Goal: Transaction & Acquisition: Purchase product/service

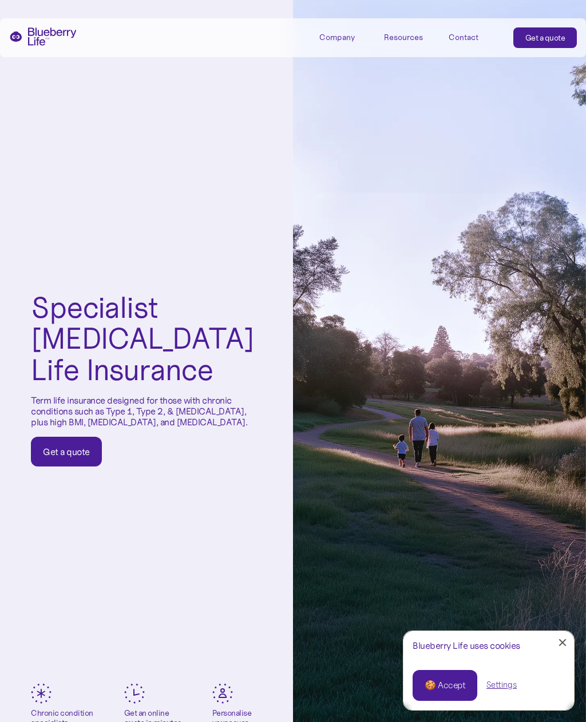
click at [569, 640] on link "Close Cookie Popup" at bounding box center [562, 642] width 23 height 23
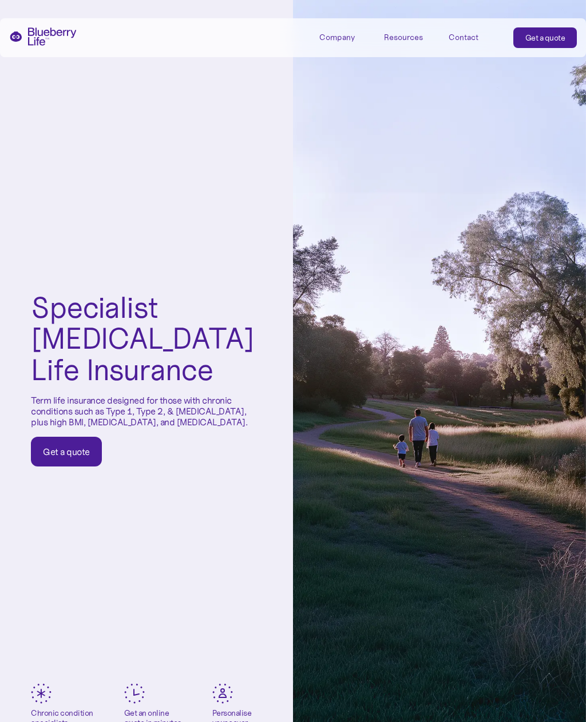
click at [78, 453] on div "Get a quote" at bounding box center [66, 451] width 47 height 11
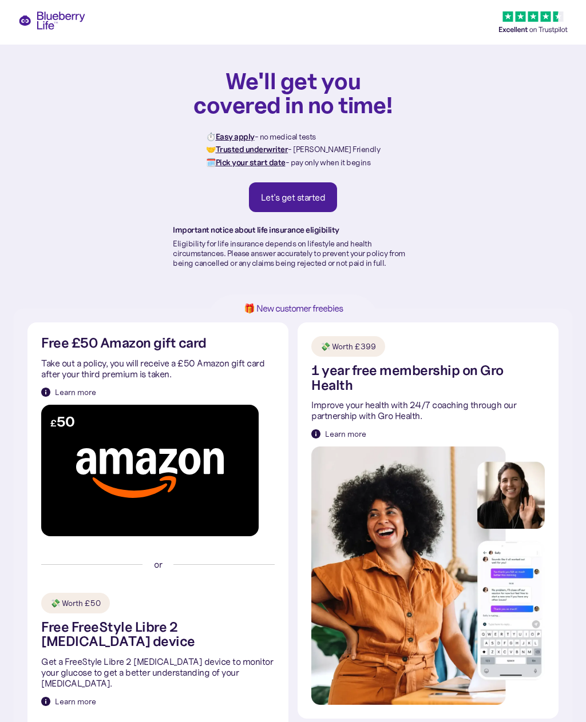
click at [311, 199] on div "Let's get started" at bounding box center [293, 197] width 65 height 11
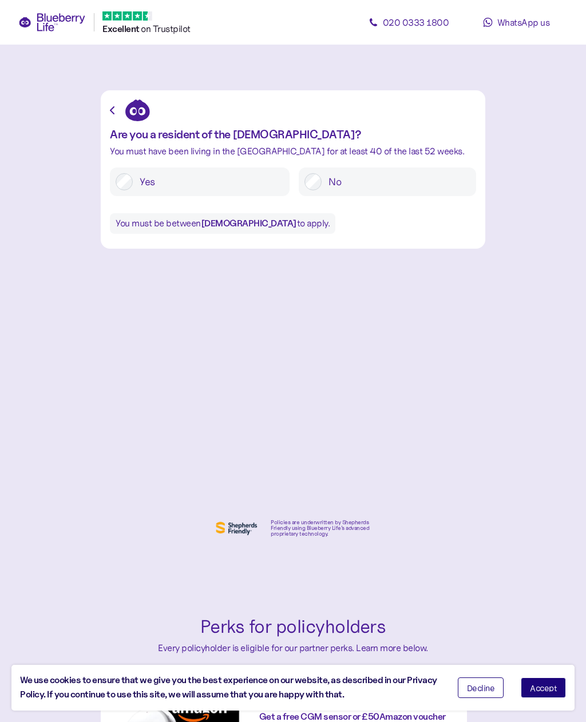
click at [555, 682] on button "Accept" at bounding box center [542, 688] width 45 height 21
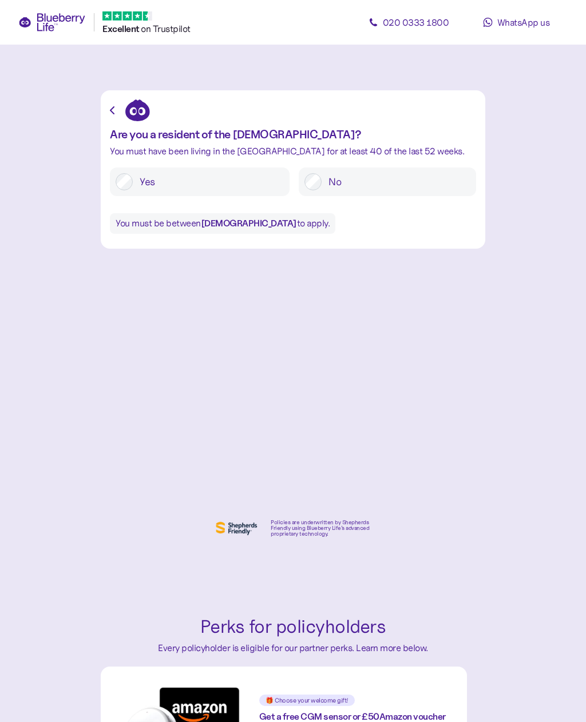
click at [135, 179] on label "Yes" at bounding box center [208, 181] width 151 height 17
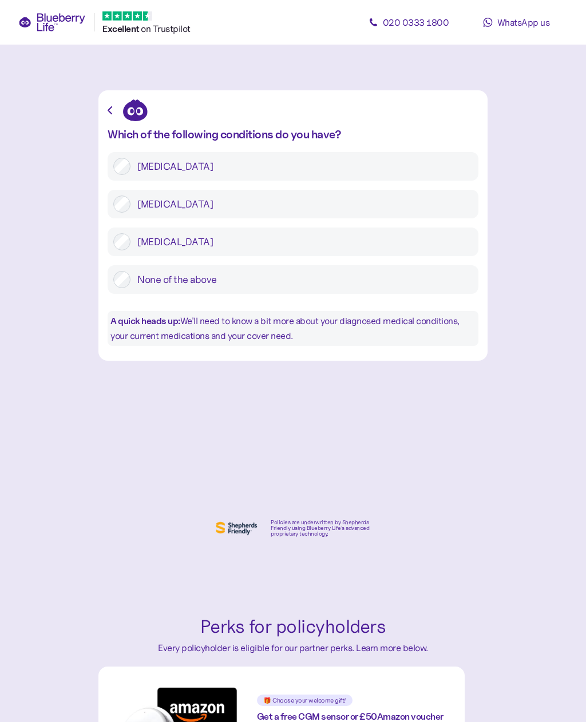
click at [131, 205] on label "Type 2 diabetes" at bounding box center [301, 204] width 342 height 17
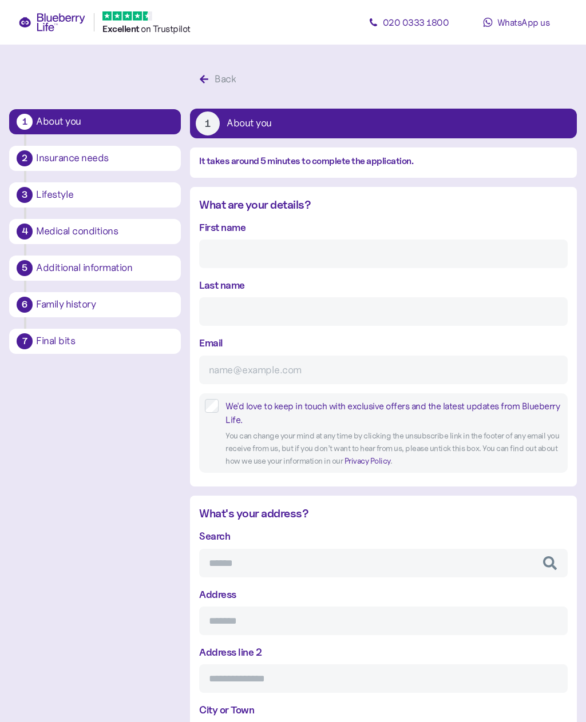
click at [244, 252] on input "First name" at bounding box center [383, 254] width 368 height 29
type input "Ryan"
type input "Gobey"
type input "rygo@hotmail.co.uk"
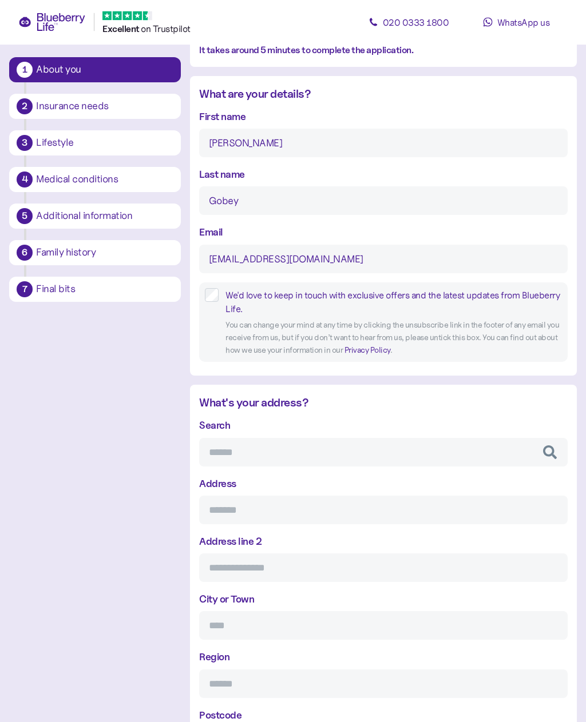
scroll to position [111, 0]
click at [246, 450] on input "Search" at bounding box center [383, 452] width 368 height 29
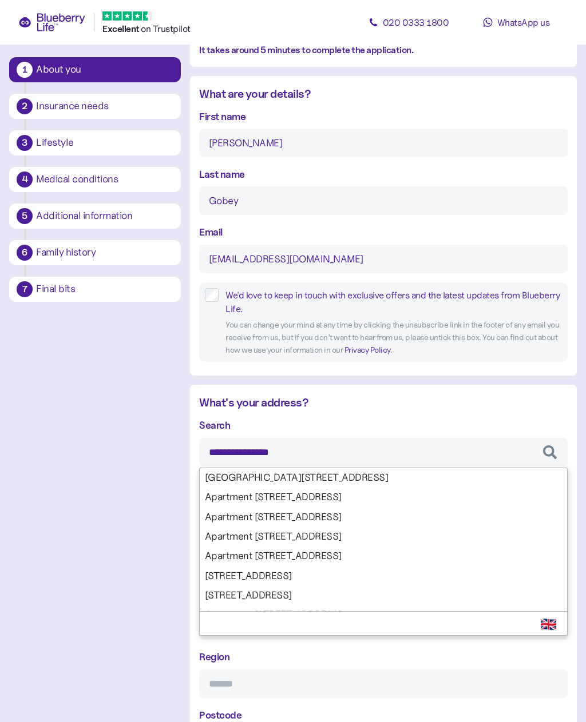
type input "**********"
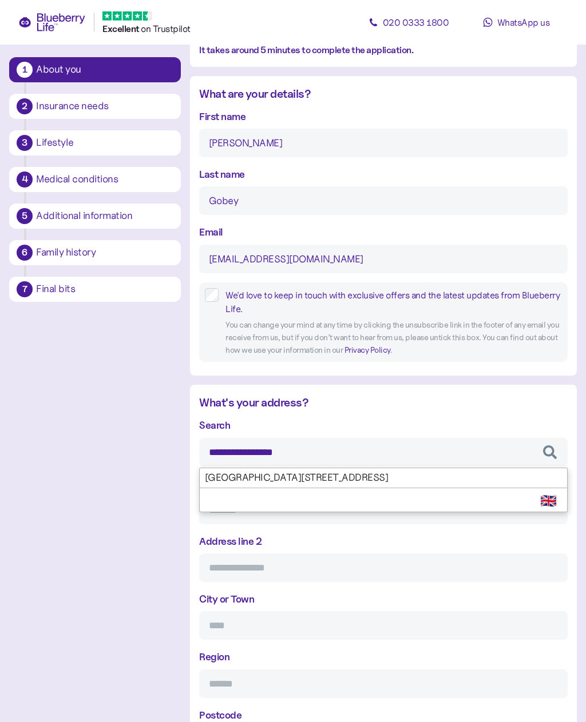
click at [376, 478] on div "**********" at bounding box center [383, 586] width 368 height 339
type input "**********"
type input "*****"
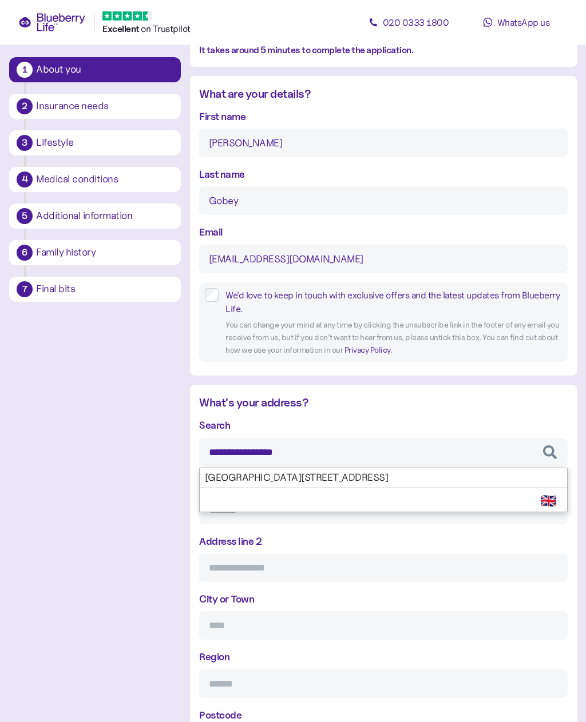
type input "********"
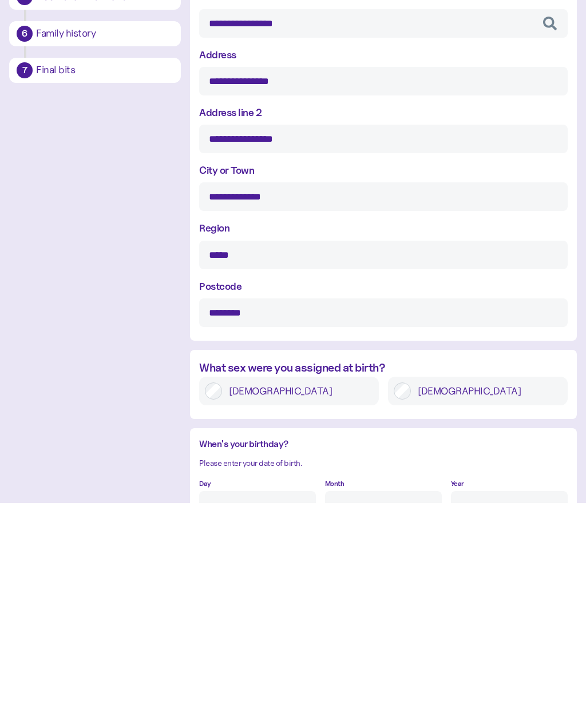
type input "**********"
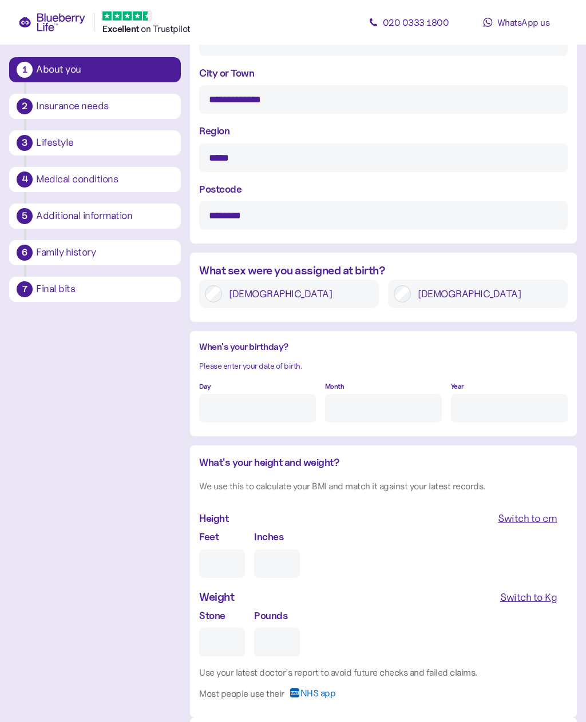
scroll to position [657, 0]
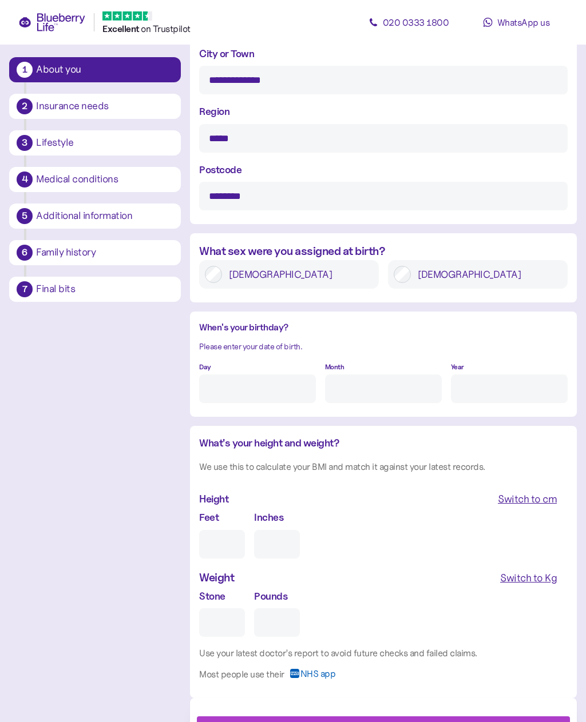
click at [242, 387] on input "Day" at bounding box center [257, 389] width 117 height 29
type input "15"
click at [373, 385] on input "Month" at bounding box center [383, 389] width 117 height 29
click at [483, 383] on input "Year" at bounding box center [509, 389] width 117 height 29
type input "5"
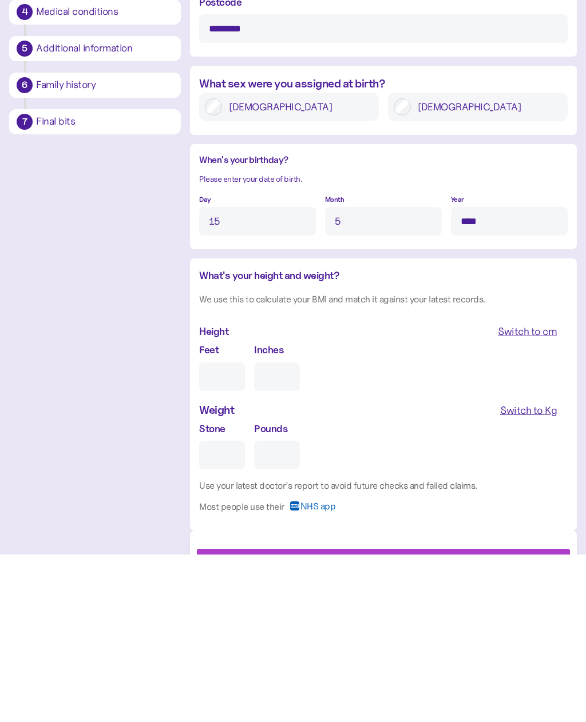
type input "****"
click at [234, 530] on input "Feet" at bounding box center [222, 544] width 46 height 29
type input "5"
type input "0"
type input "5"
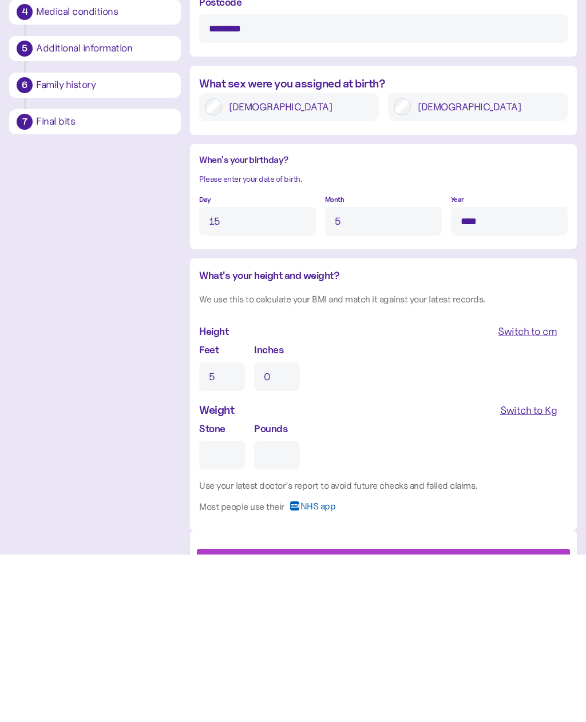
click at [283, 530] on input "0" at bounding box center [277, 544] width 46 height 29
type input "0"
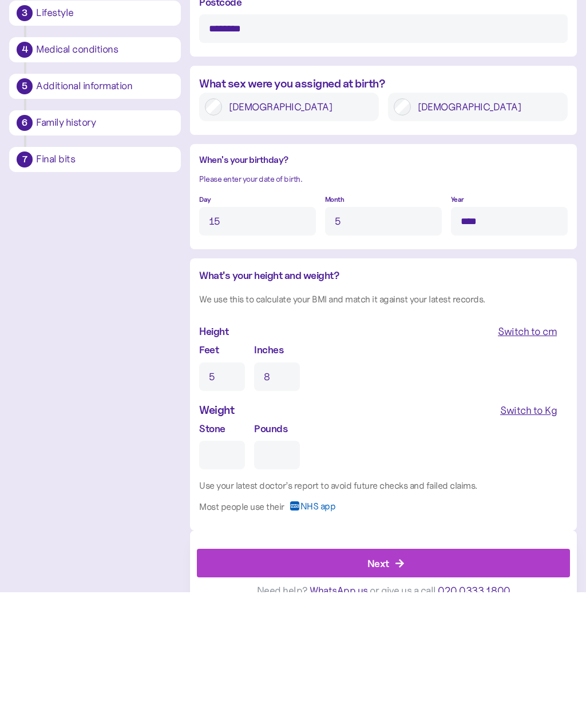
scroll to position [697, 0]
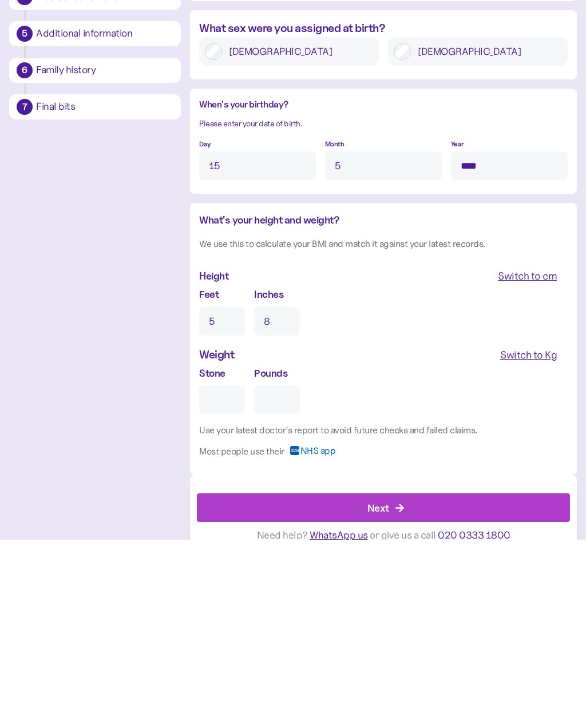
type input "8"
click at [219, 568] on input "Stone" at bounding box center [222, 582] width 46 height 29
type input "1"
type input "0"
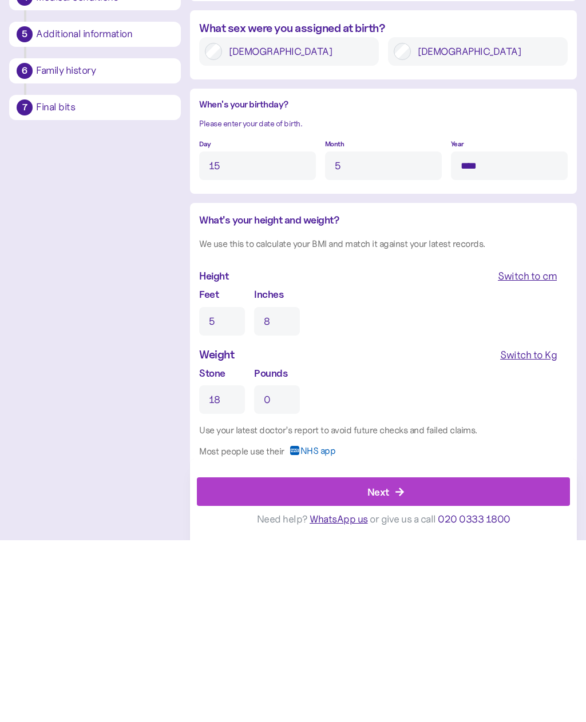
type input "18"
click at [279, 568] on input "0" at bounding box center [277, 582] width 46 height 29
type input "5"
click at [401, 670] on icon "button" at bounding box center [399, 674] width 9 height 9
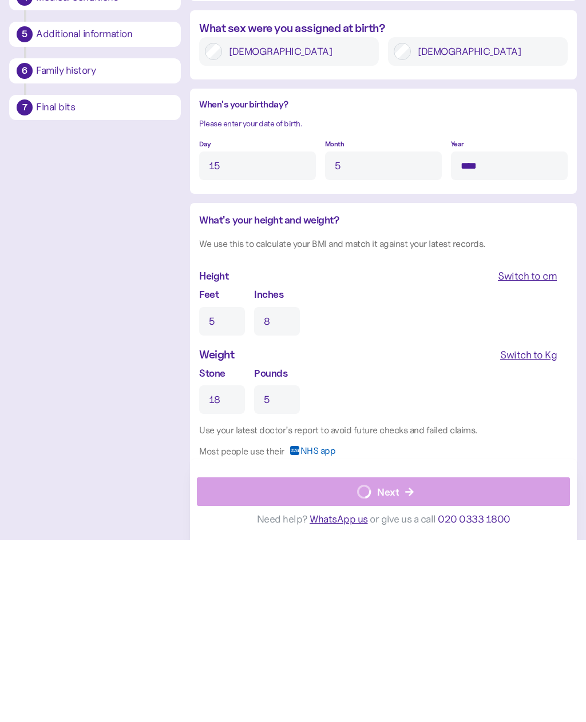
scroll to position [676, 0]
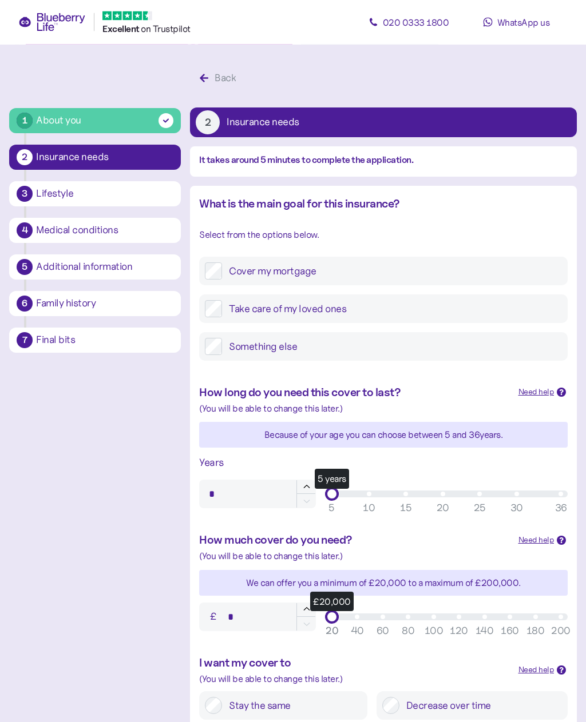
scroll to position [1, 0]
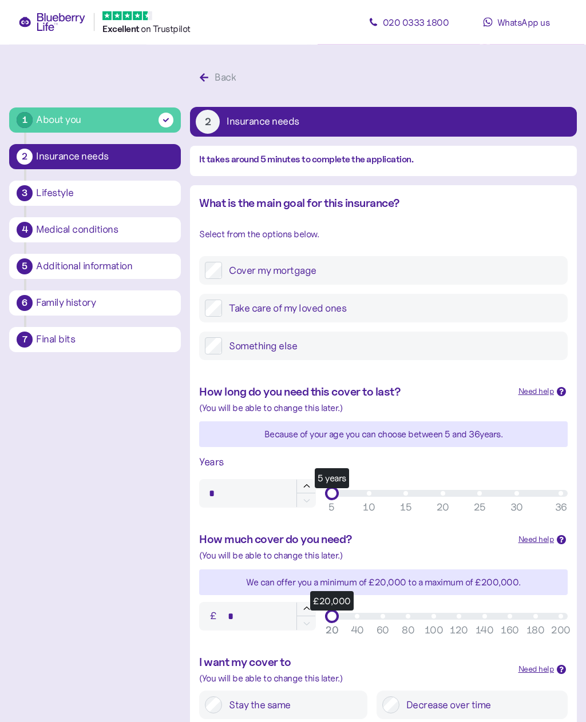
click at [241, 494] on input "*" at bounding box center [257, 494] width 117 height 29
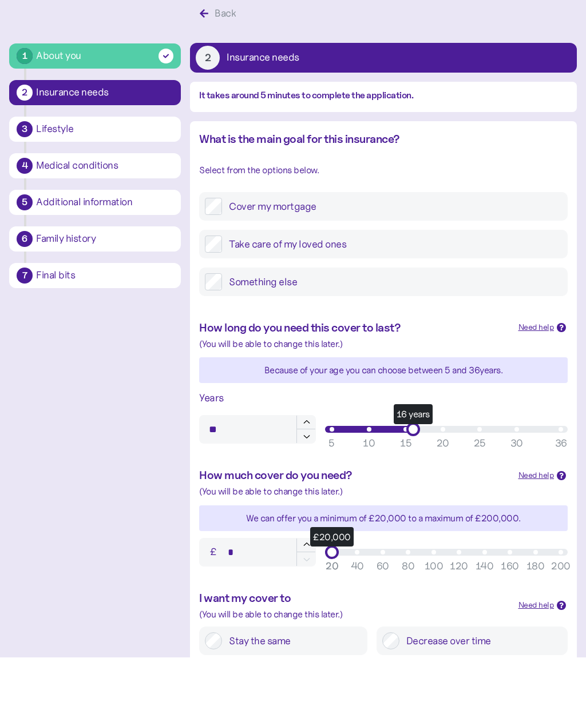
click at [413, 487] on div "16 years" at bounding box center [413, 494] width 14 height 14
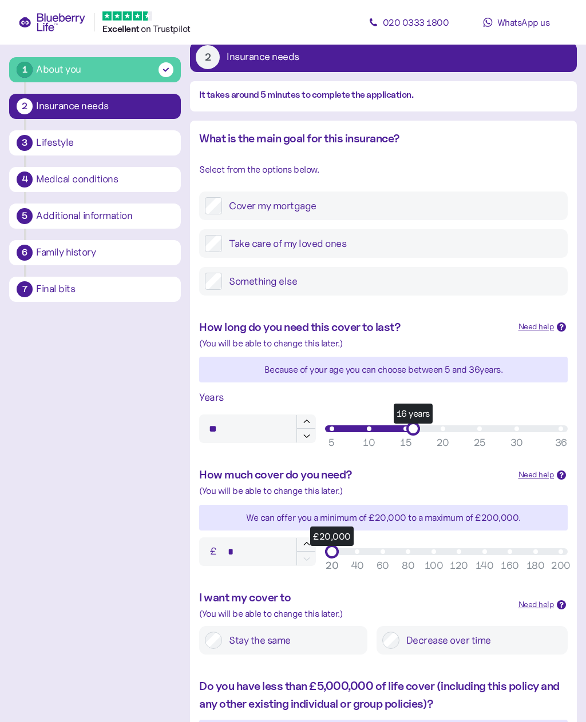
type input "**"
click at [311, 438] on icon "button" at bounding box center [306, 436] width 10 height 10
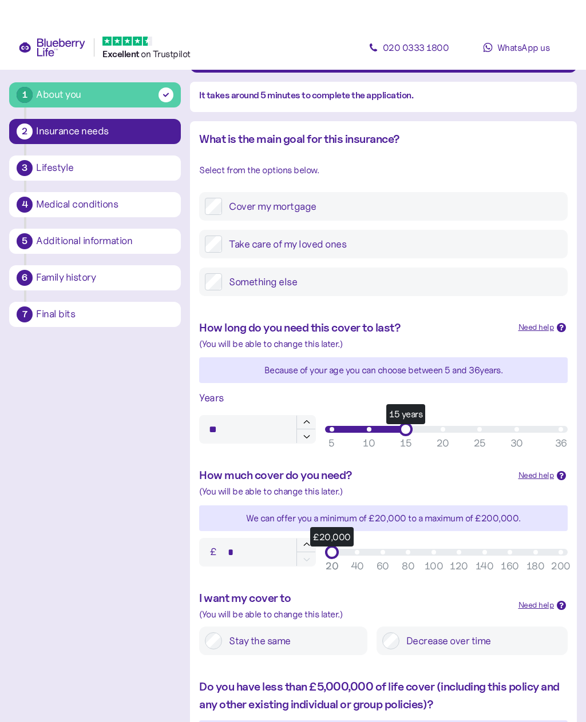
scroll to position [92, 0]
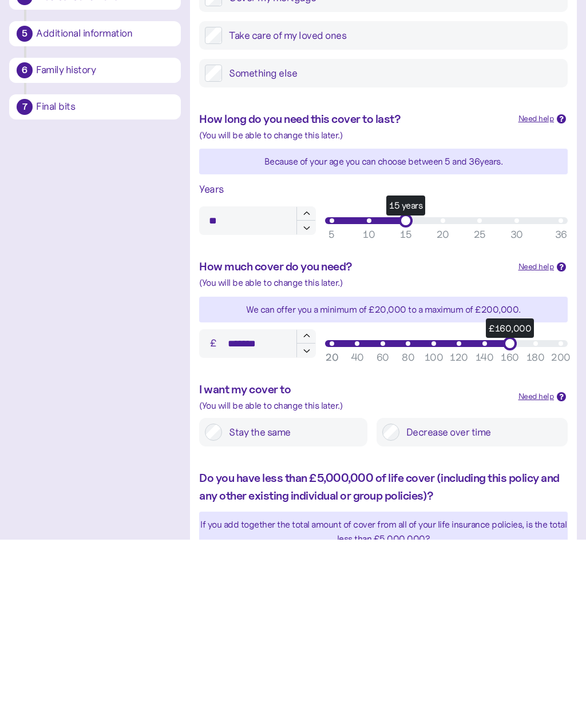
click at [507, 519] on div "£160,000" at bounding box center [510, 526] width 14 height 14
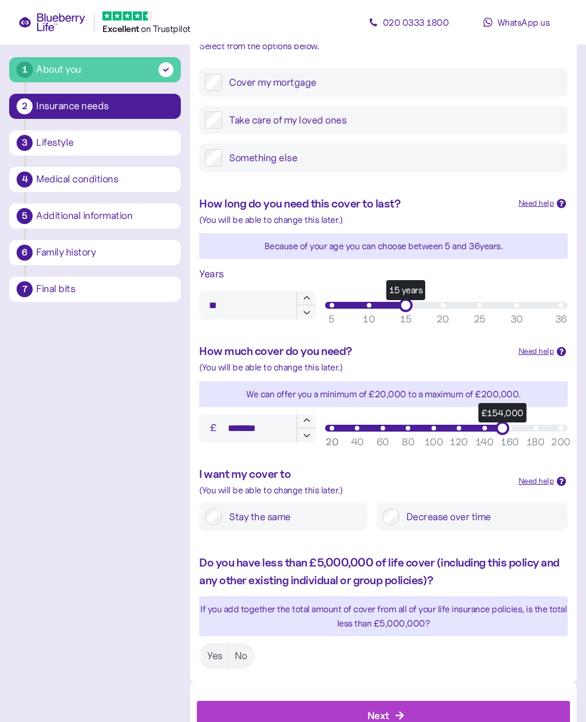
click at [309, 433] on icon "button" at bounding box center [306, 435] width 10 height 10
click at [308, 436] on icon "button" at bounding box center [306, 435] width 10 height 10
click at [307, 435] on icon "button" at bounding box center [306, 435] width 10 height 10
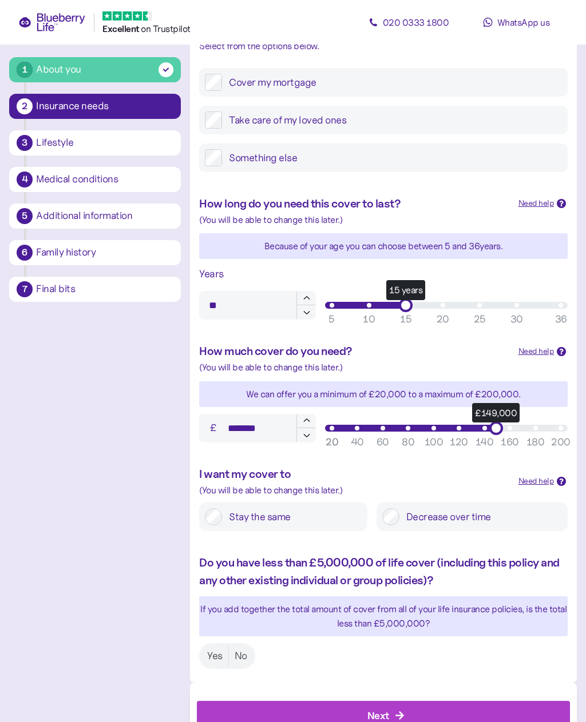
click at [308, 438] on button "button" at bounding box center [305, 435] width 19 height 14
click at [308, 437] on button "button" at bounding box center [305, 435] width 19 height 14
click at [306, 437] on button "button" at bounding box center [305, 435] width 19 height 14
click at [308, 439] on div at bounding box center [306, 428] width 20 height 29
click at [309, 434] on icon "button" at bounding box center [306, 435] width 6 height 3
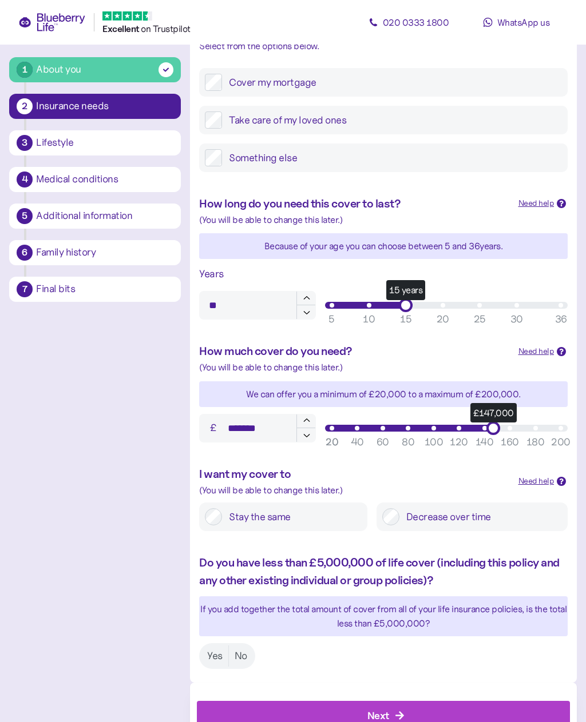
click at [309, 431] on icon "button" at bounding box center [306, 435] width 10 height 10
click at [308, 433] on icon "button" at bounding box center [306, 435] width 10 height 10
click at [312, 429] on button "button" at bounding box center [305, 435] width 19 height 14
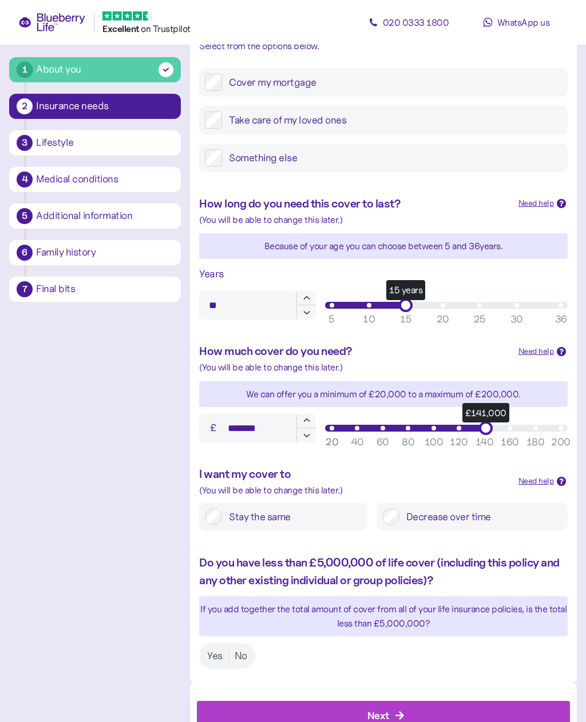
click at [307, 431] on icon "button" at bounding box center [306, 435] width 10 height 10
type input "*******"
click at [307, 431] on icon "button" at bounding box center [306, 435] width 10 height 10
click at [213, 647] on label "Yes" at bounding box center [214, 656] width 27 height 21
click at [401, 711] on icon "button" at bounding box center [399, 715] width 9 height 9
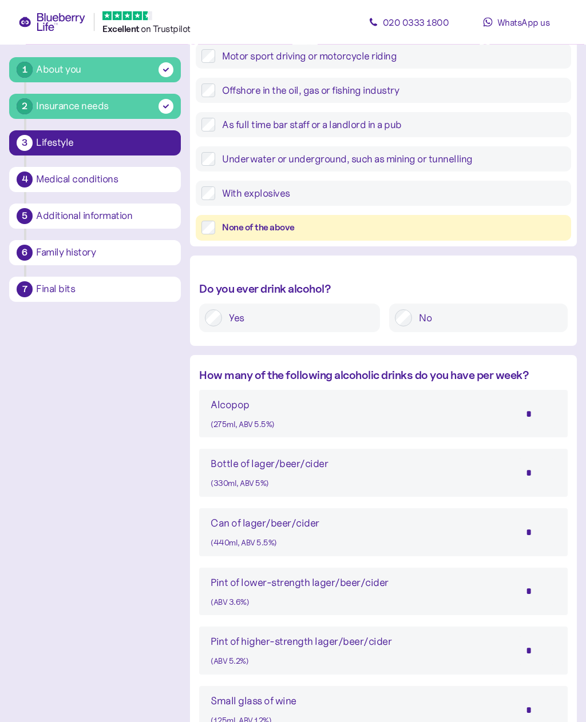
scroll to position [355, 0]
click at [539, 531] on input "*" at bounding box center [536, 532] width 40 height 29
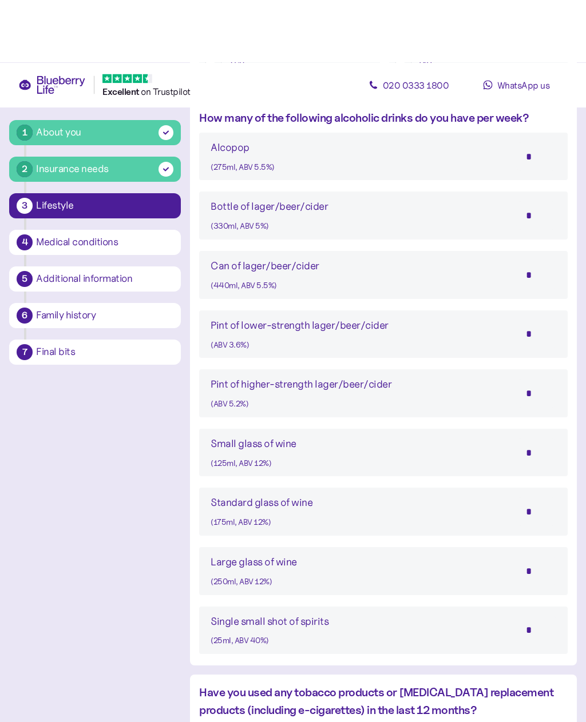
scroll to position [675, 0]
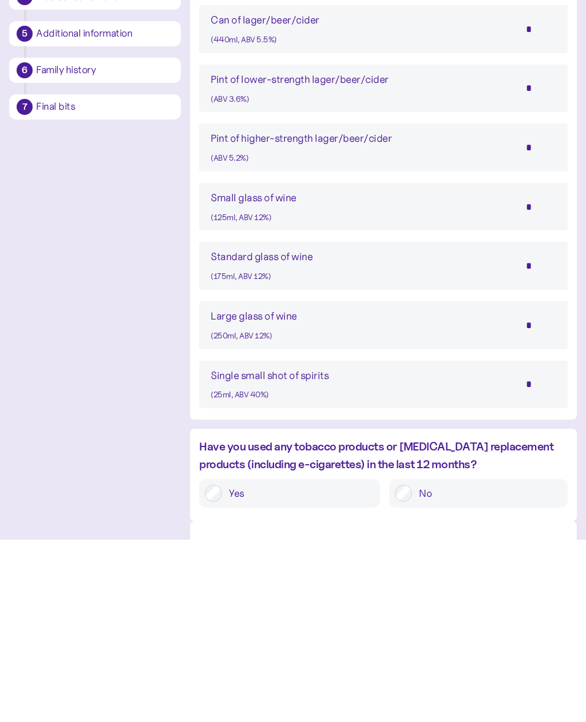
type input "*"
click at [538, 552] on input "*" at bounding box center [536, 566] width 40 height 29
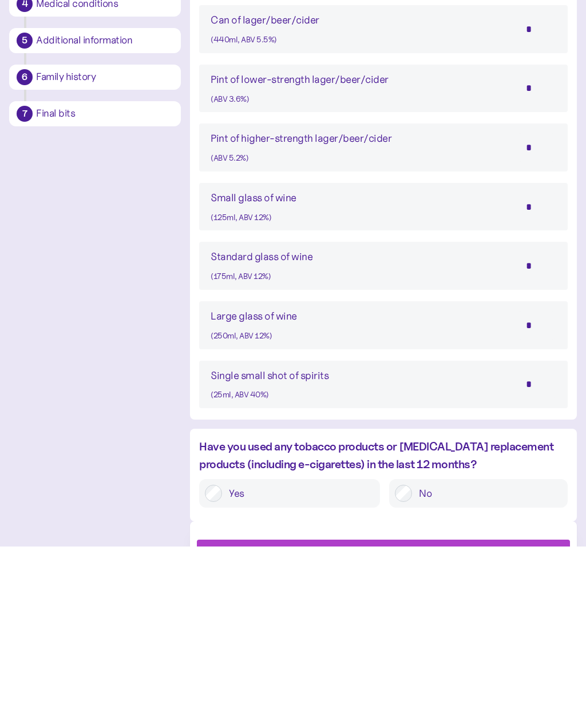
scroll to position [727, 0]
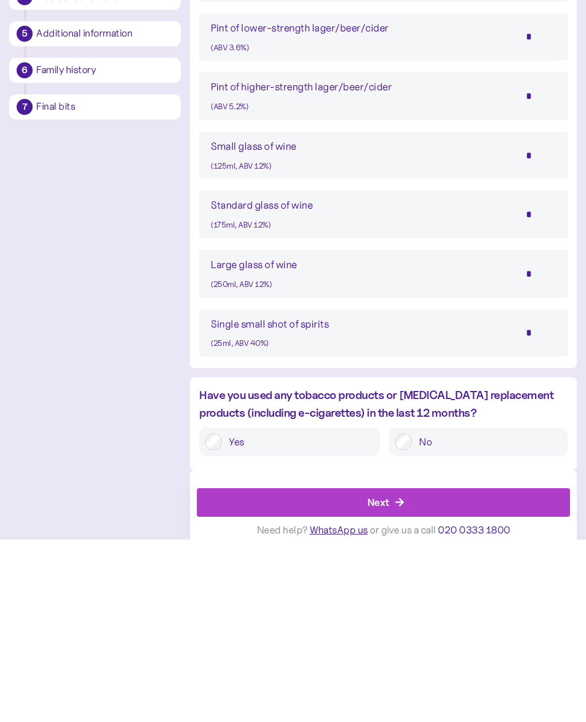
type input "*"
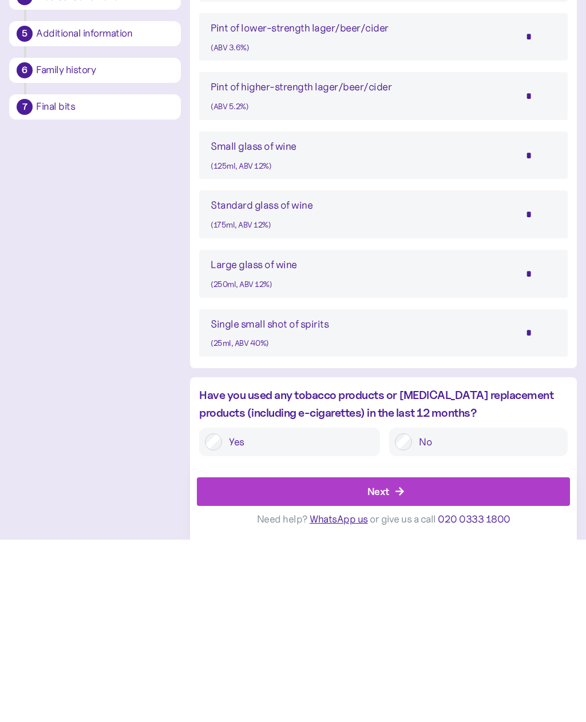
scroll to position [690, 0]
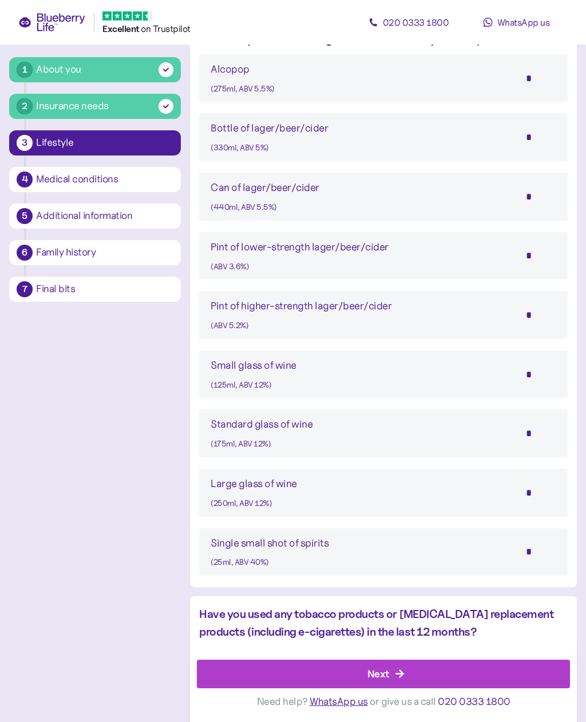
click at [408, 688] on div "Next" at bounding box center [385, 674] width 347 height 27
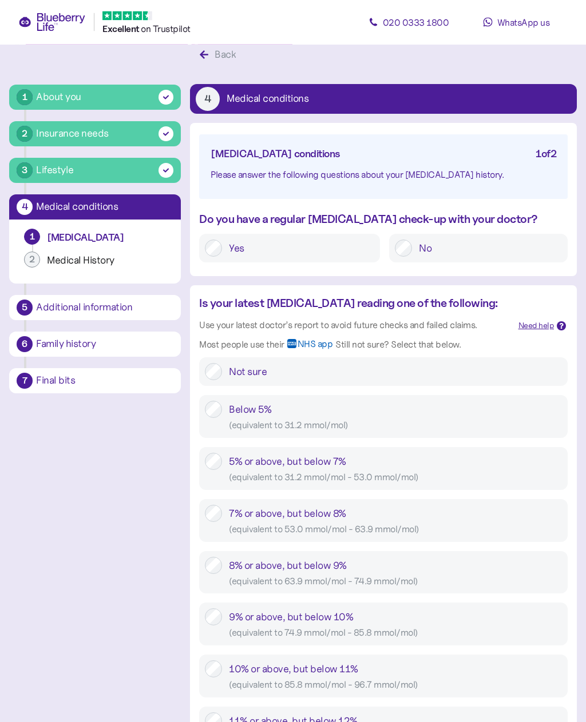
scroll to position [31, 0]
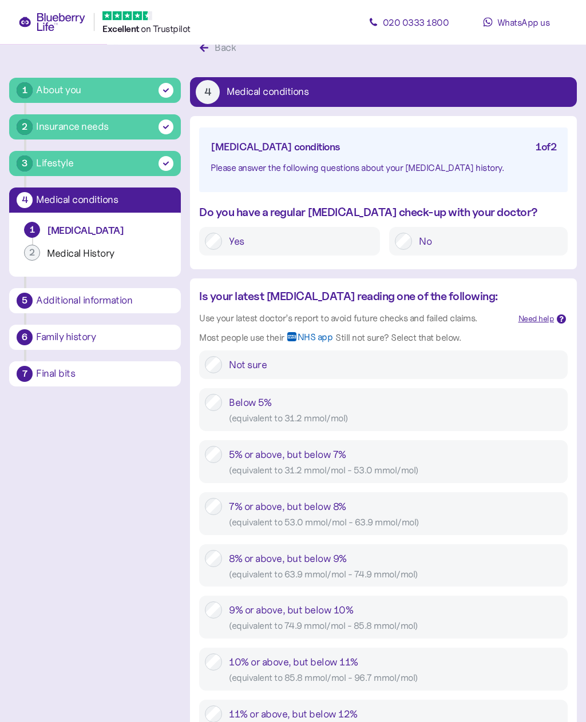
click at [222, 363] on label "Not sure" at bounding box center [392, 365] width 340 height 17
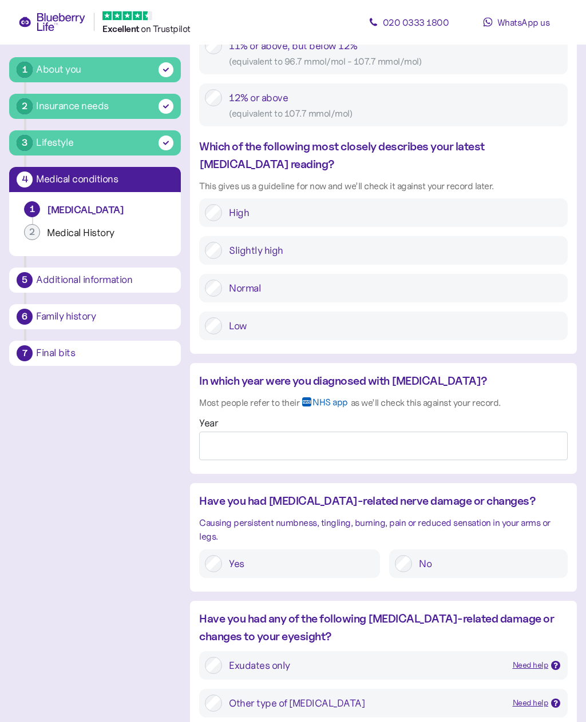
scroll to position [701, 0]
click at [227, 434] on input "Year" at bounding box center [383, 445] width 368 height 29
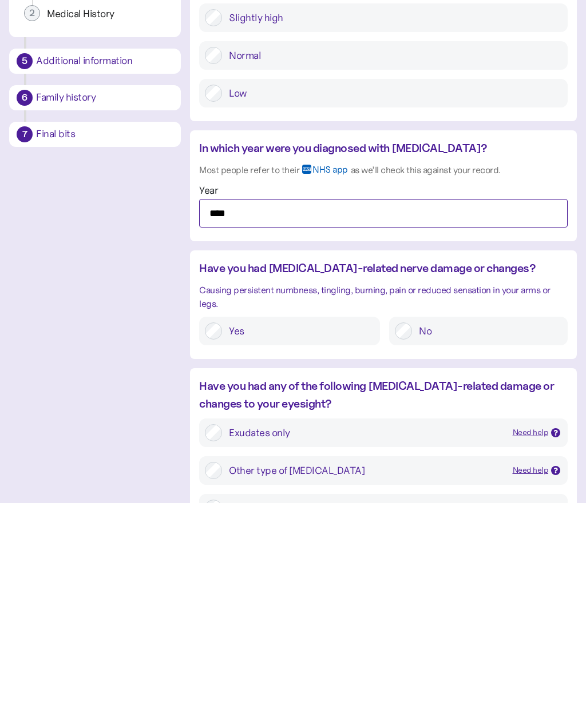
type input "****"
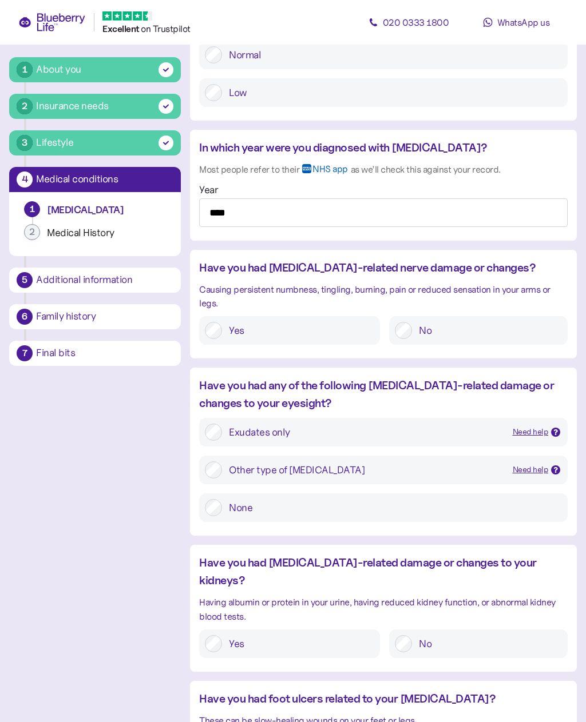
click at [559, 428] on div at bounding box center [555, 432] width 9 height 9
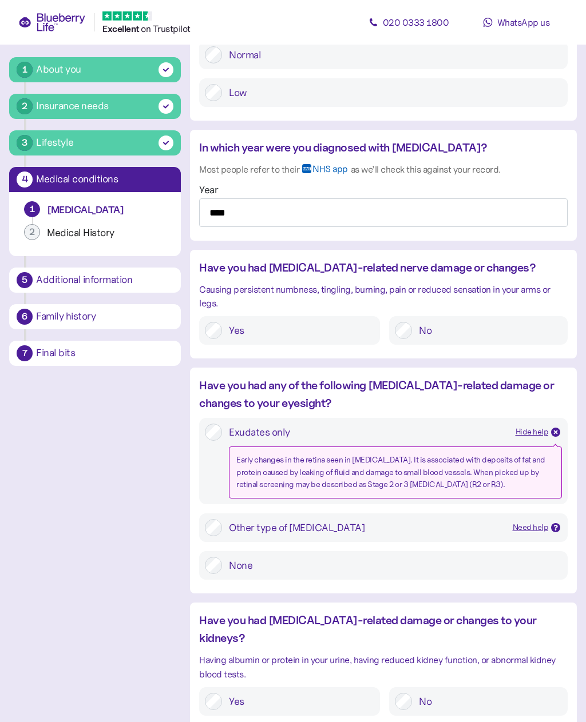
click at [550, 430] on div "Hide help" at bounding box center [537, 432] width 45 height 13
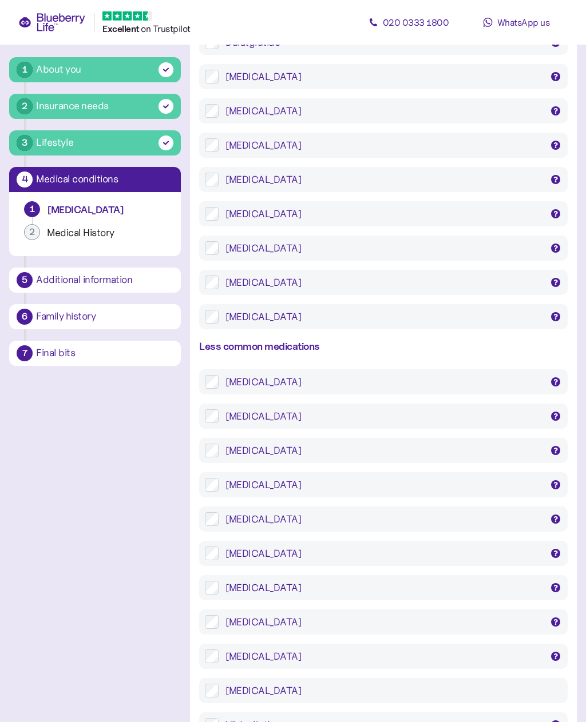
scroll to position [2055, 0]
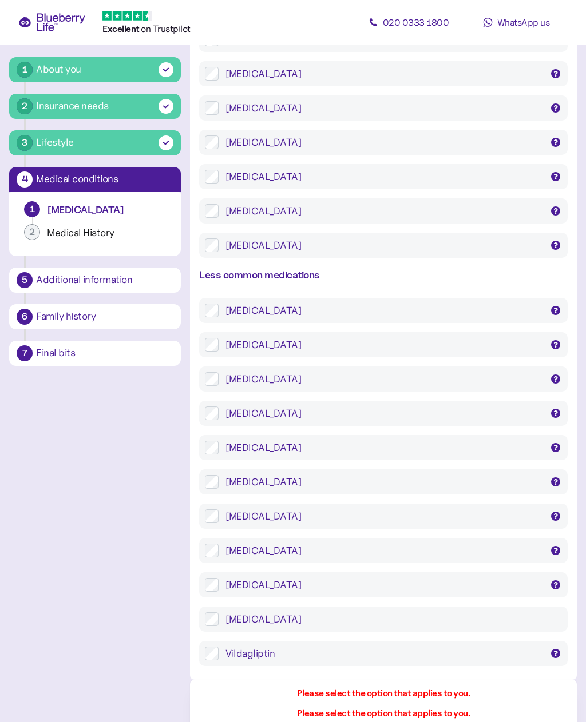
scroll to position [2133, 0]
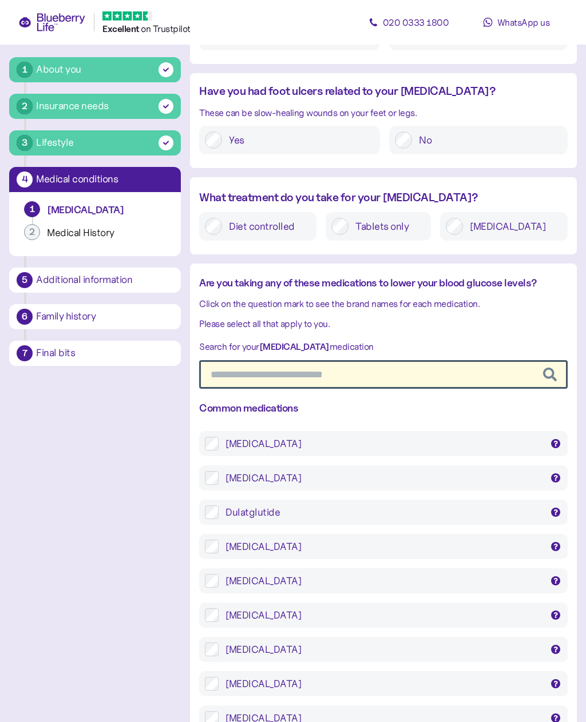
scroll to position [1580, 0]
click at [291, 361] on input "text" at bounding box center [383, 375] width 368 height 29
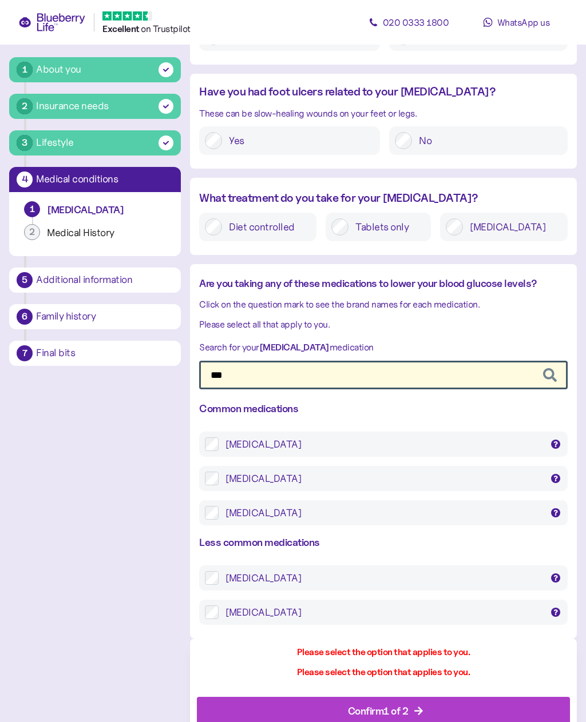
click at [264, 437] on div "Metformin" at bounding box center [383, 444] width 316 height 14
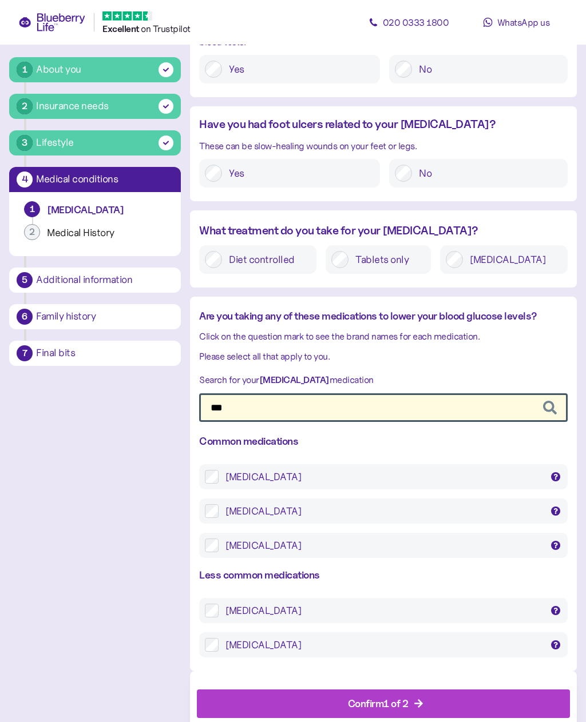
click at [403, 690] on span "Confirm 1 of 2" at bounding box center [378, 703] width 61 height 27
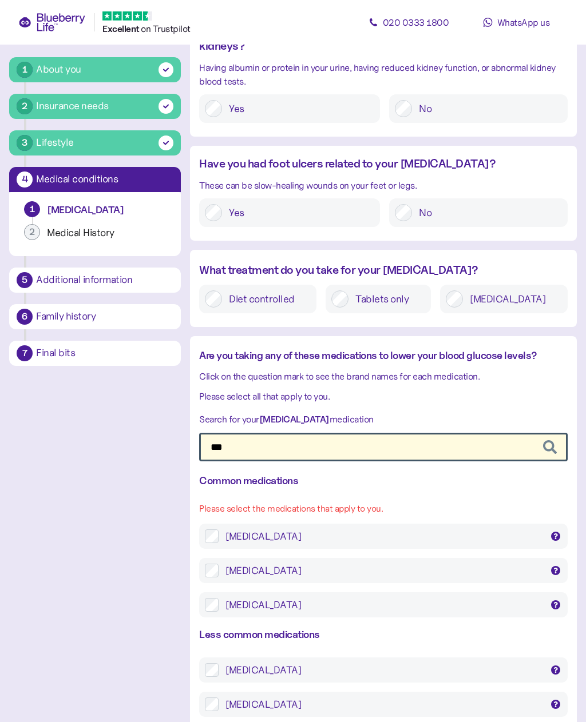
click at [239, 433] on input "***" at bounding box center [383, 447] width 368 height 29
type input "*"
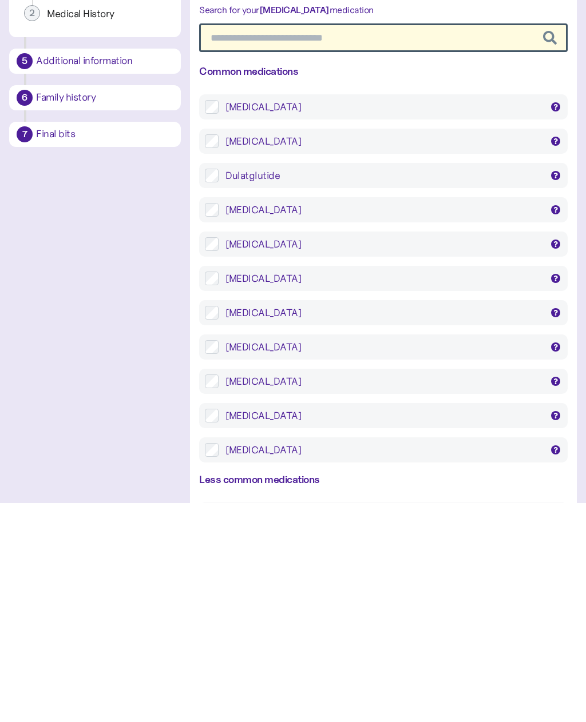
scroll to position [1878, 0]
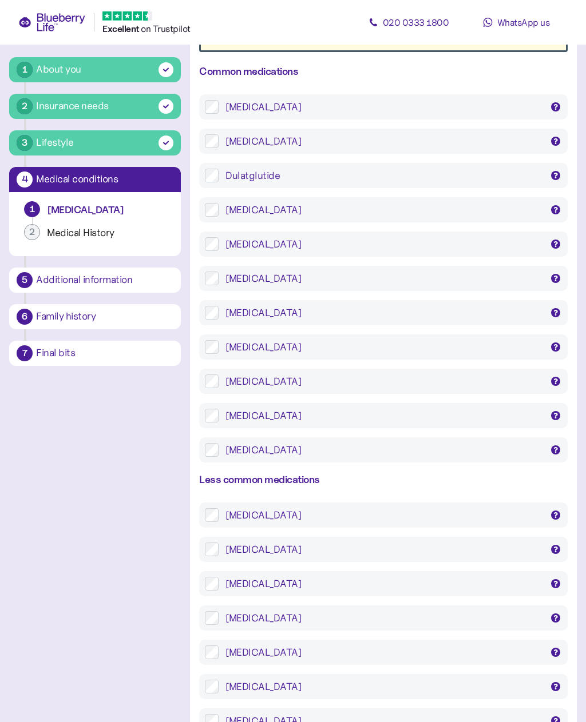
click at [558, 377] on div at bounding box center [555, 381] width 9 height 9
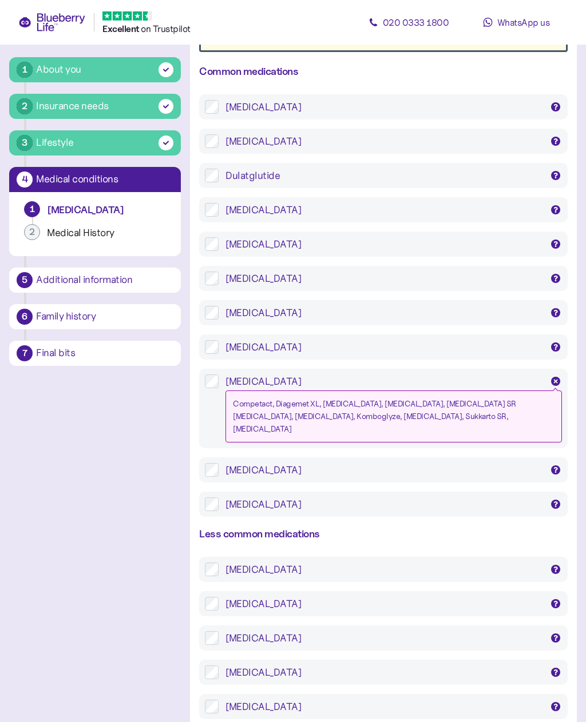
click at [558, 377] on div at bounding box center [555, 381] width 9 height 9
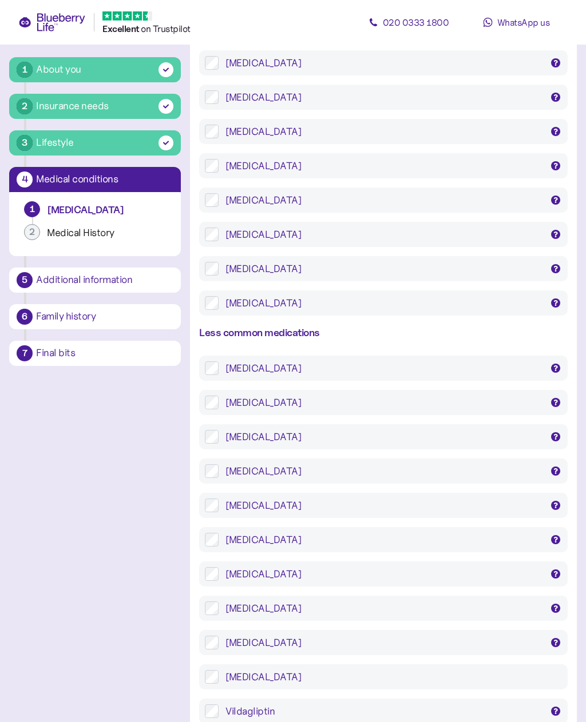
scroll to position [2055, 0]
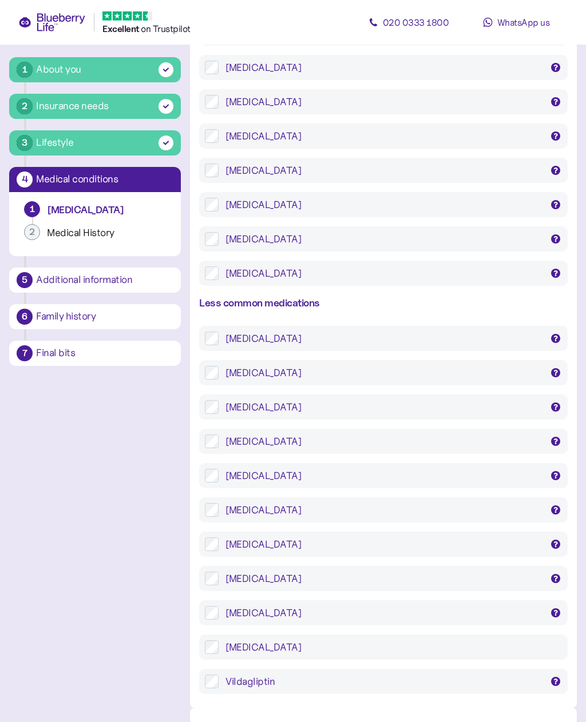
click at [43, 229] on button "2 Medical History" at bounding box center [94, 235] width 153 height 23
click at [76, 235] on div "Medical History" at bounding box center [106, 232] width 119 height 13
click at [35, 238] on div "2" at bounding box center [32, 232] width 16 height 16
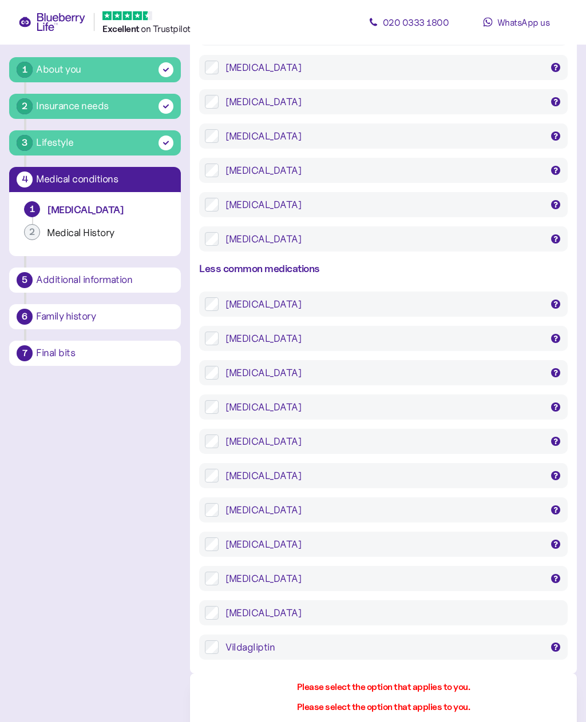
scroll to position [2133, 0]
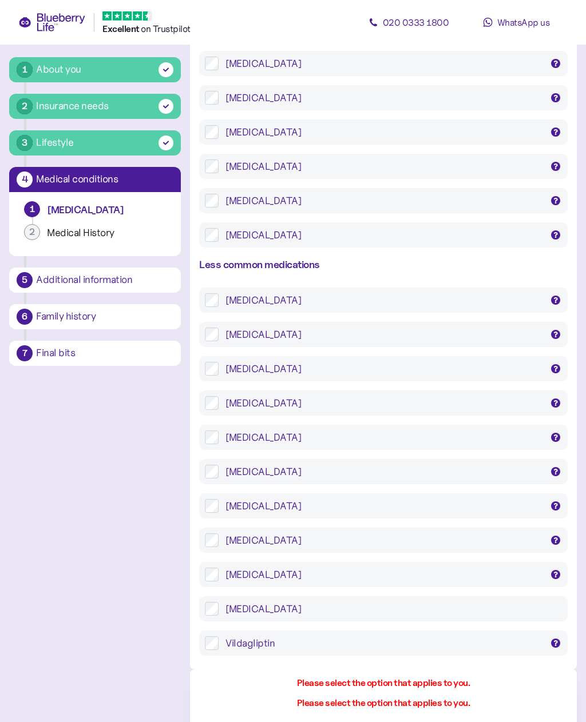
click at [36, 232] on div "2" at bounding box center [32, 232] width 16 height 16
click at [41, 239] on button "2 Medical History" at bounding box center [94, 235] width 153 height 23
click at [110, 281] on div "Additional information" at bounding box center [104, 280] width 137 height 10
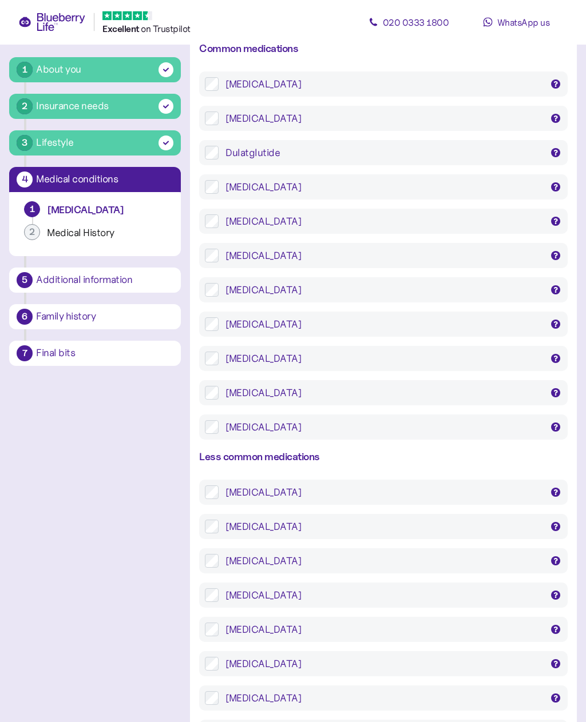
scroll to position [1938, 0]
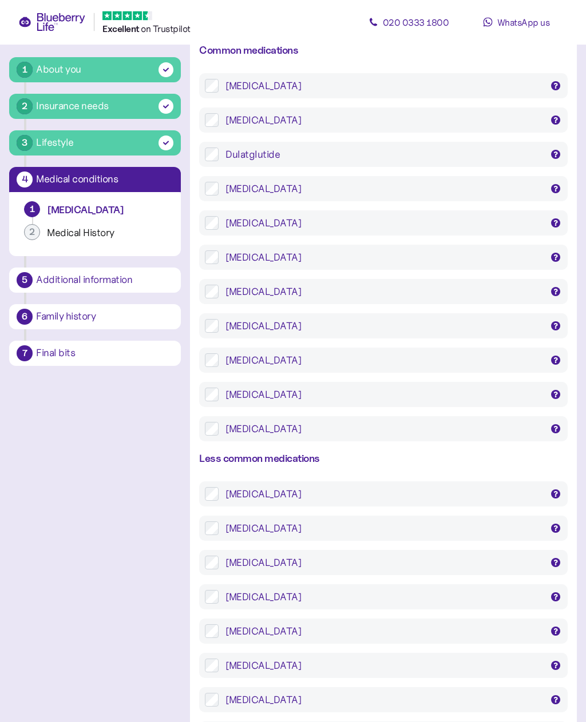
click at [96, 233] on div "Medical History" at bounding box center [106, 232] width 119 height 13
click at [53, 234] on div "Medical History" at bounding box center [106, 232] width 119 height 13
click at [556, 358] on icon at bounding box center [555, 361] width 6 height 6
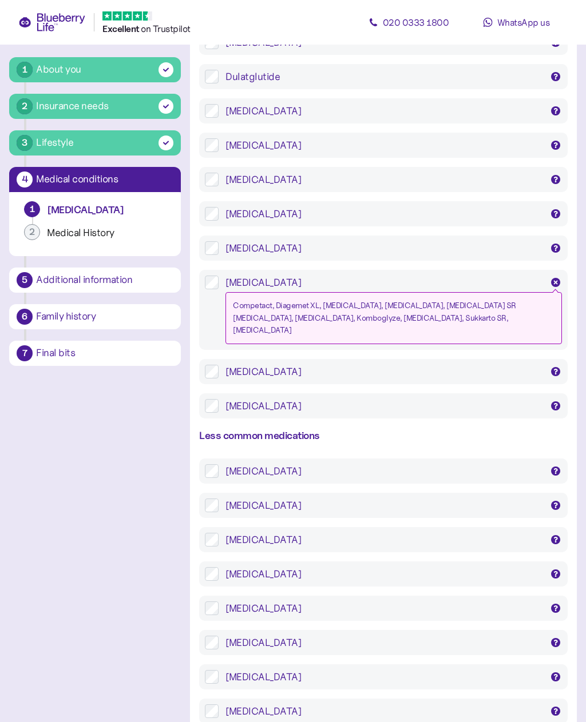
scroll to position [2135, 0]
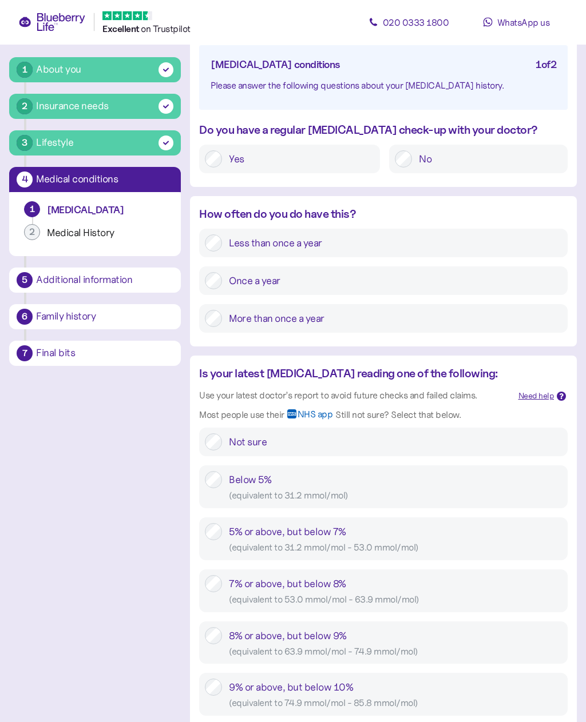
scroll to position [114, 0]
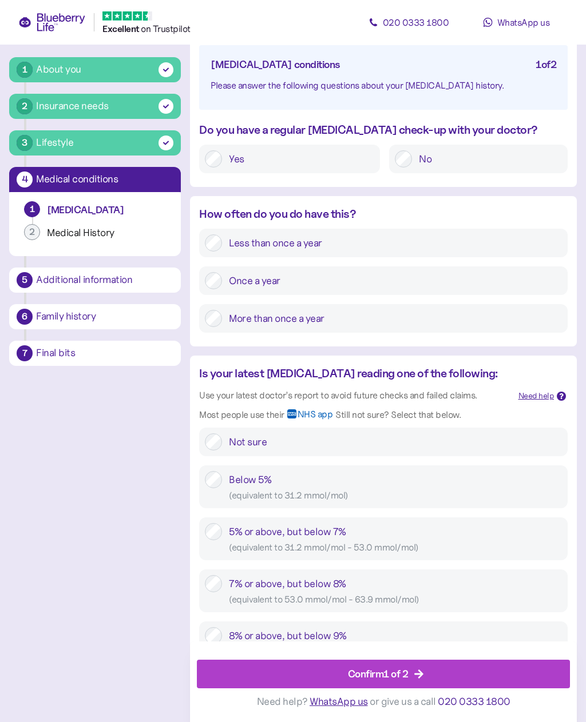
click at [421, 673] on icon "button" at bounding box center [418, 674] width 10 height 10
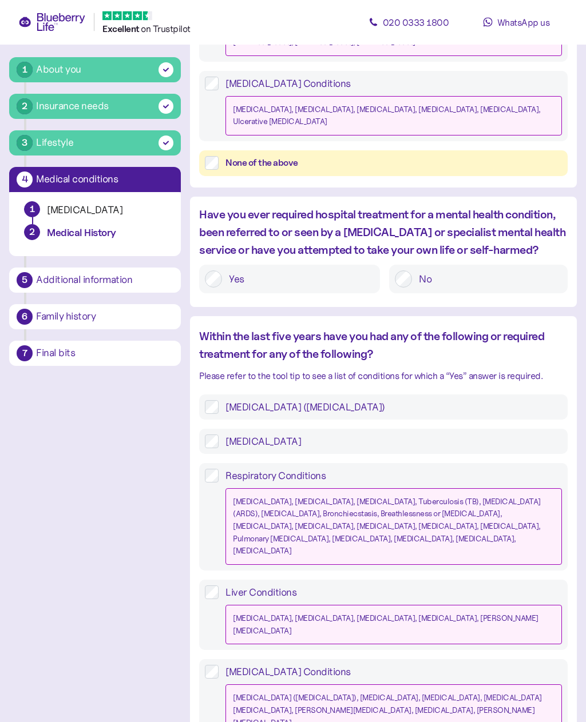
scroll to position [630, 0]
click at [219, 400] on label "Hypertension (high blood pressure)" at bounding box center [389, 407] width 343 height 14
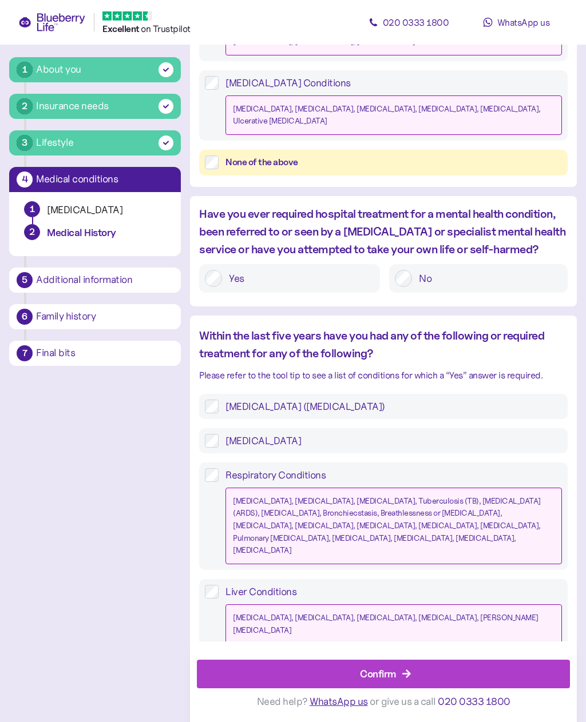
click at [406, 679] on icon "button" at bounding box center [406, 674] width 10 height 10
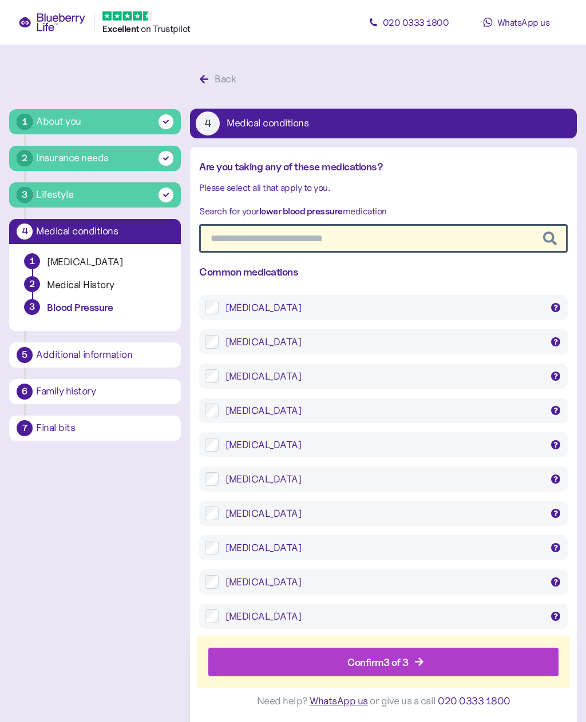
click at [417, 668] on icon "button" at bounding box center [419, 663] width 10 height 10
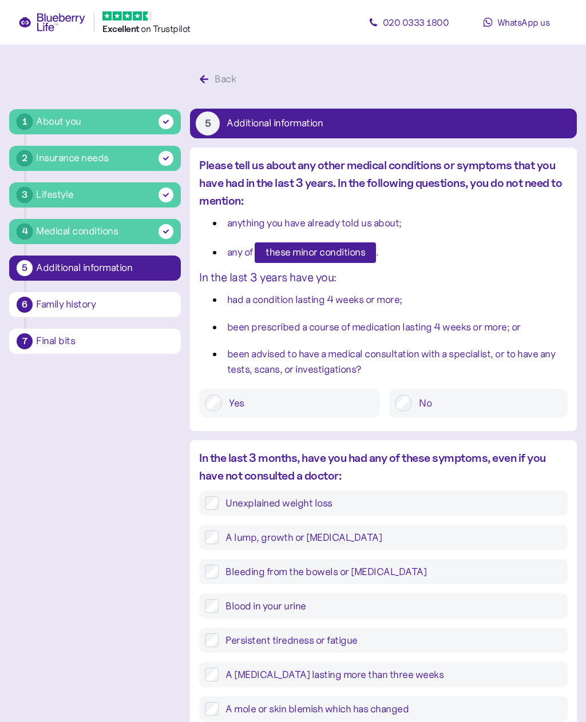
click at [365, 257] on button "these minor conditions" at bounding box center [314, 252] width 121 height 21
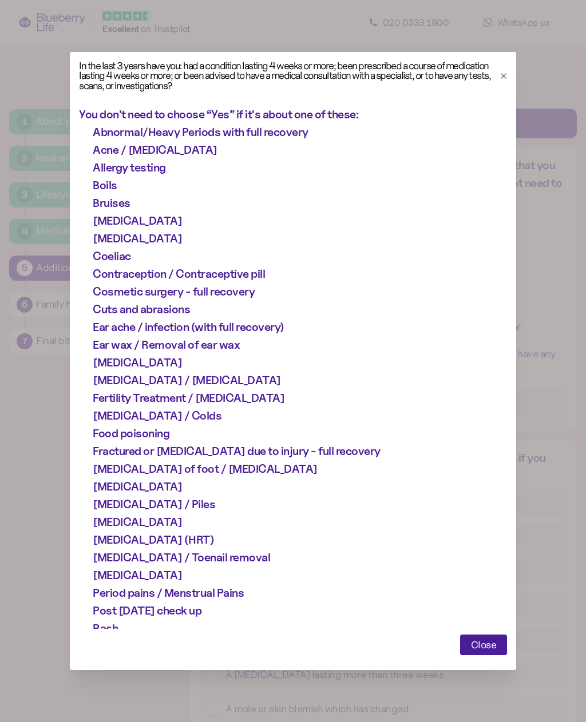
click at [496, 655] on button "Close" at bounding box center [483, 645] width 47 height 21
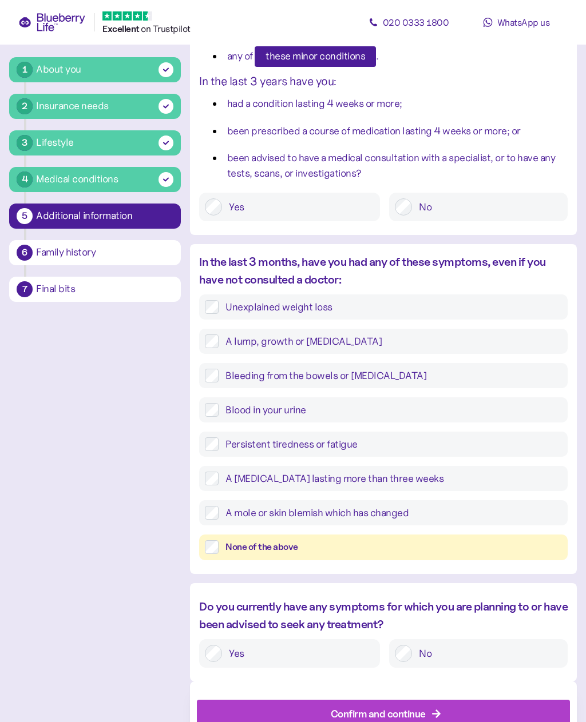
scroll to position [198, 0]
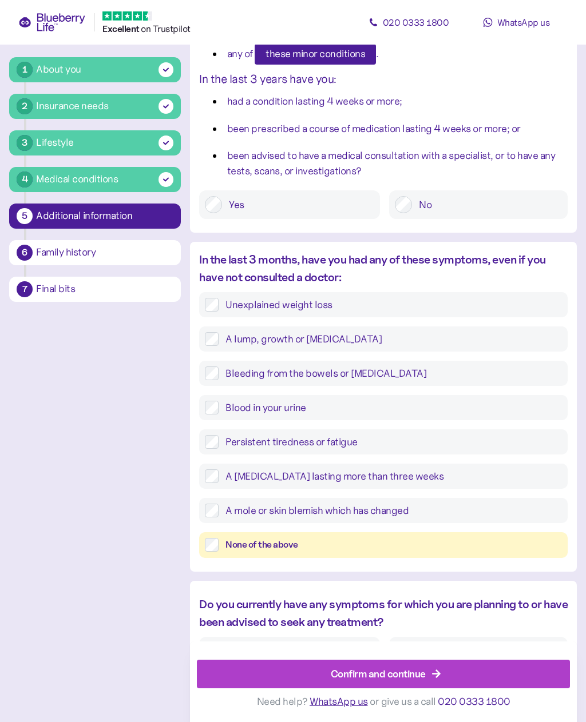
click at [431, 688] on div "Confirm and continue" at bounding box center [385, 674] width 347 height 27
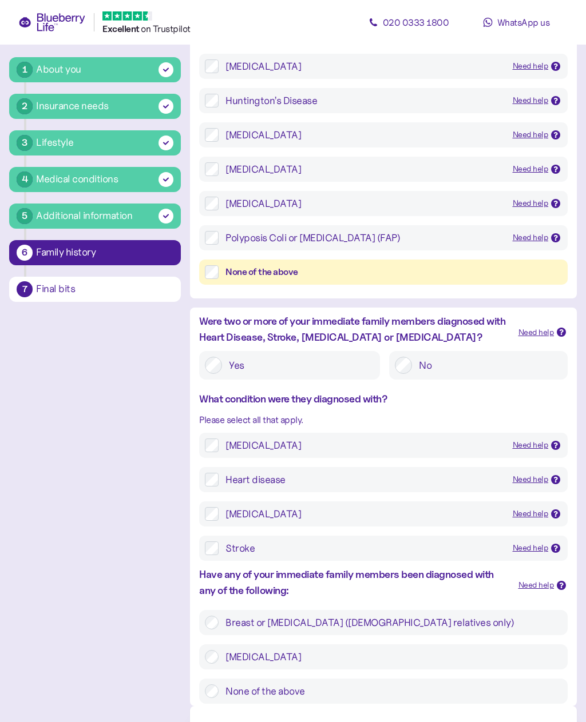
scroll to position [199, 0]
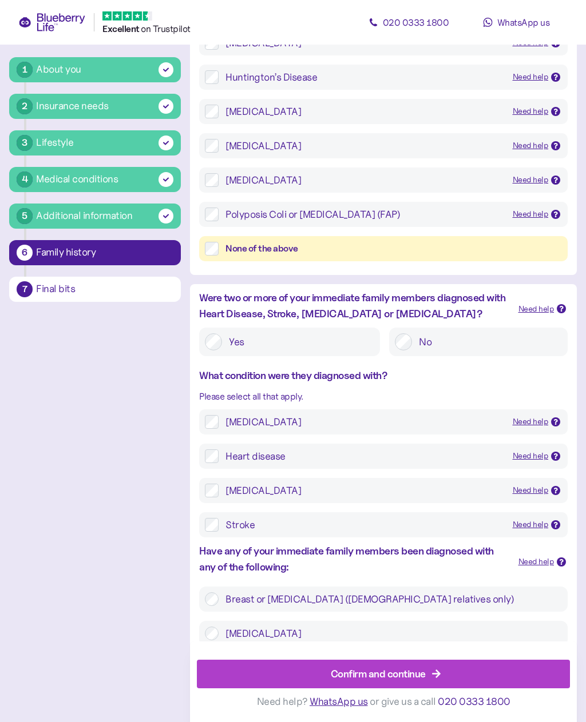
click at [412, 682] on div "Confirm and continue" at bounding box center [378, 673] width 95 height 15
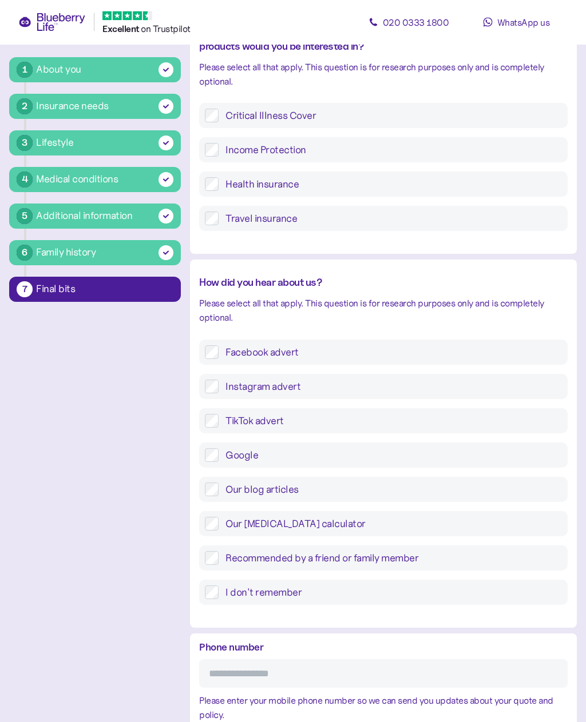
scroll to position [141, 0]
click at [218, 351] on label "Facebook advert" at bounding box center [389, 352] width 343 height 14
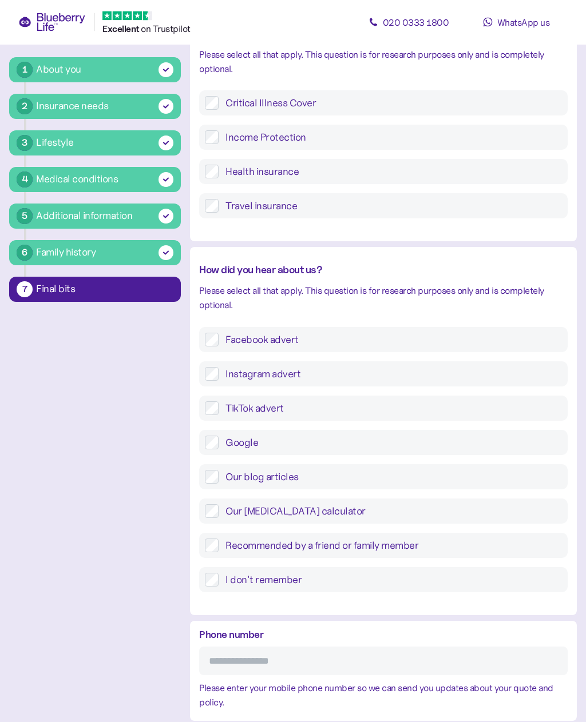
scroll to position [197, 0]
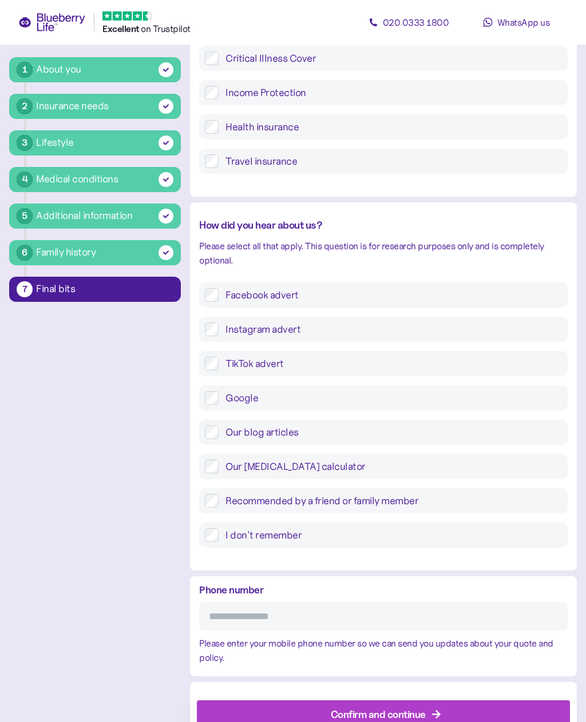
click at [288, 612] on input "Phone number" at bounding box center [383, 616] width 368 height 29
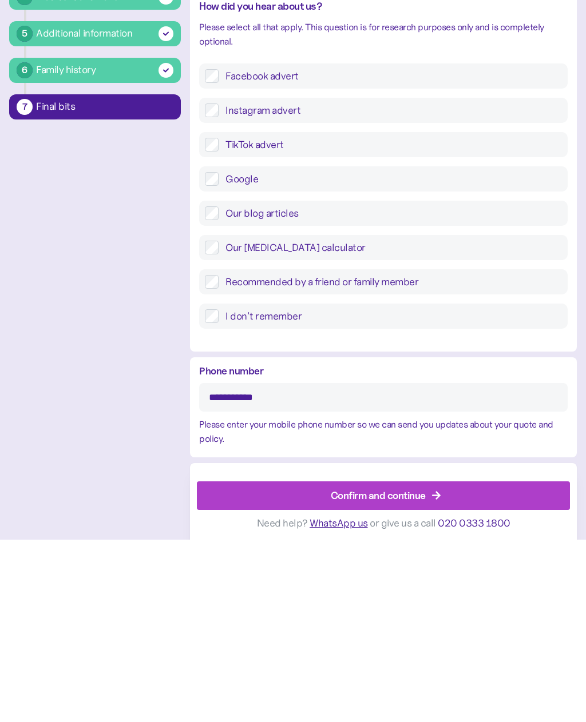
type input "**********"
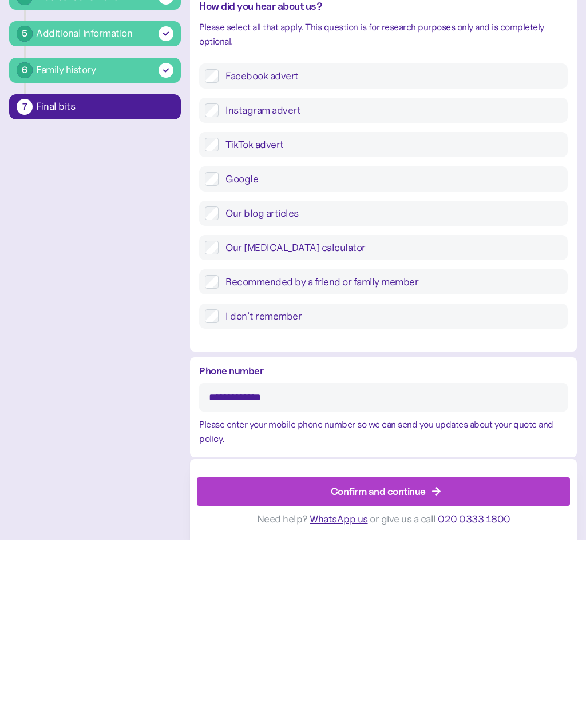
click at [427, 661] on div "Confirm and continue" at bounding box center [385, 674] width 347 height 27
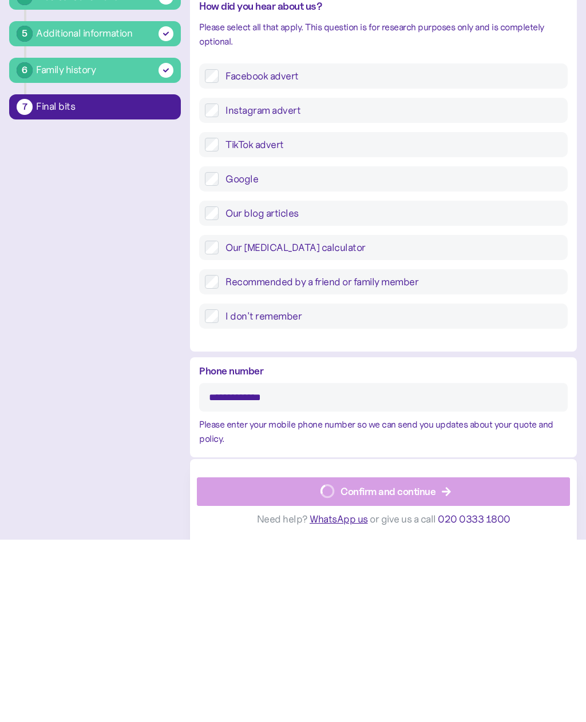
scroll to position [197, 0]
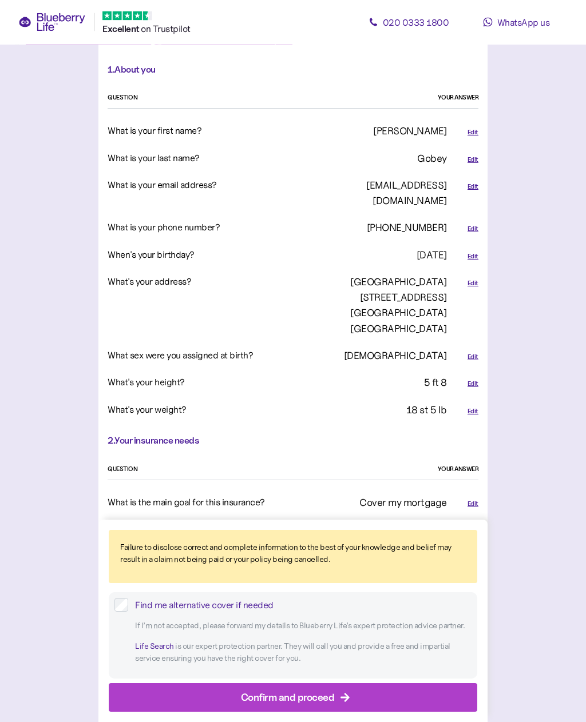
scroll to position [360, 0]
click at [343, 703] on icon "button" at bounding box center [345, 698] width 10 height 10
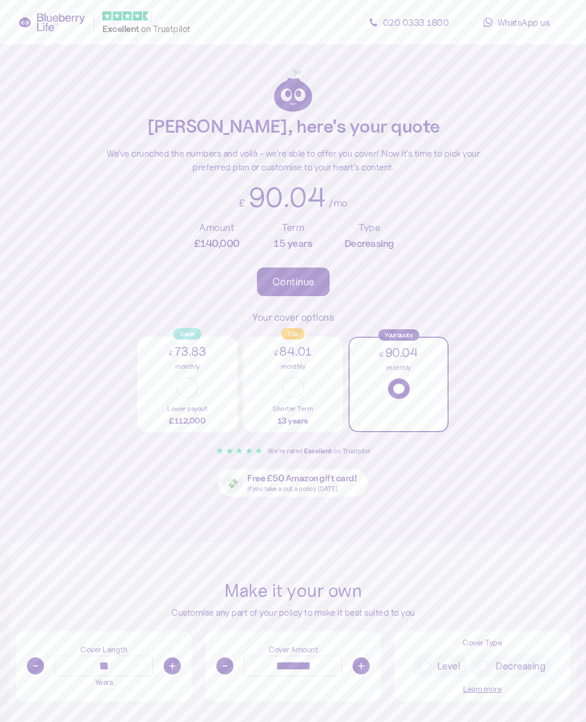
click at [195, 379] on button "button" at bounding box center [187, 387] width 22 height 21
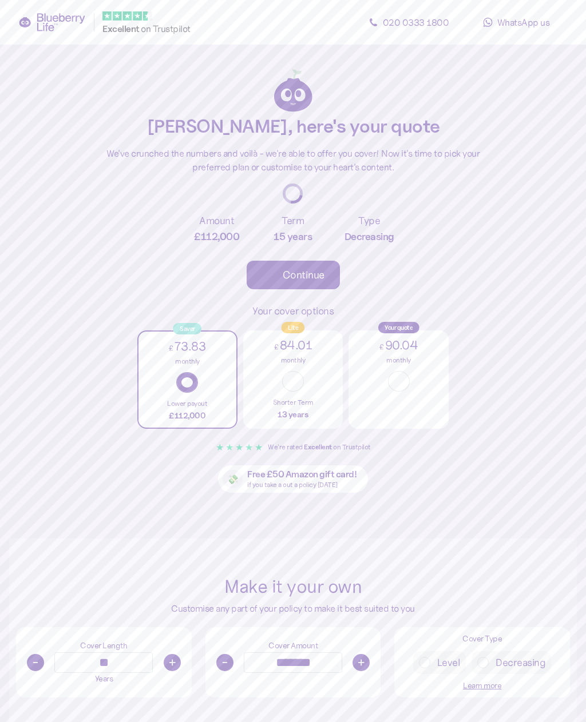
type input "*******"
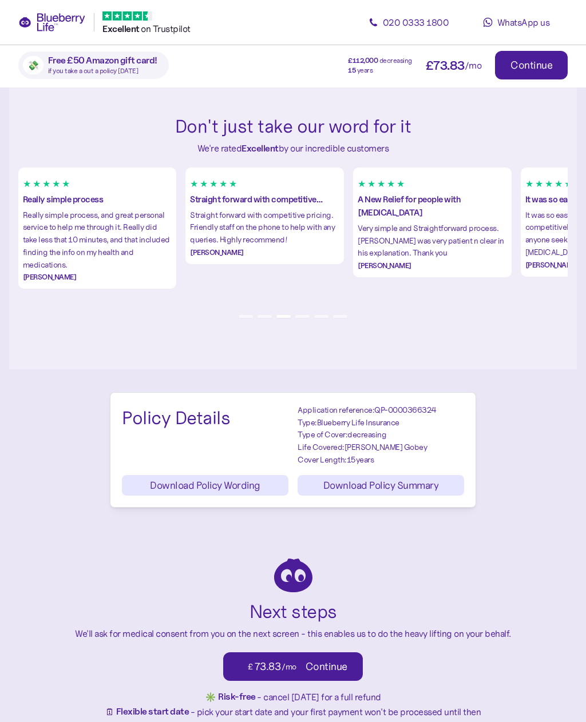
scroll to position [1144, 0]
